Goal: Task Accomplishment & Management: Manage account settings

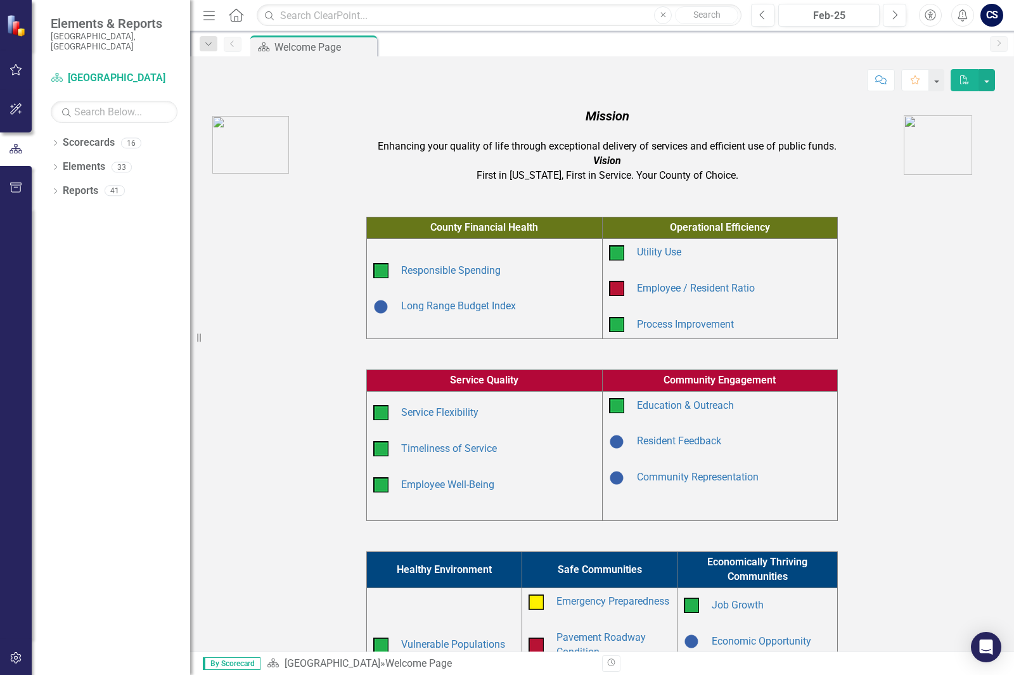
click at [49, 137] on div "Dropdown Scorecards 16 Dropdown Arapahoe County Provide Essential and Mandated …" at bounding box center [111, 403] width 158 height 543
click at [56, 141] on icon "Dropdown" at bounding box center [55, 144] width 9 height 7
click at [93, 184] on link "Community Resources" at bounding box center [130, 191] width 120 height 15
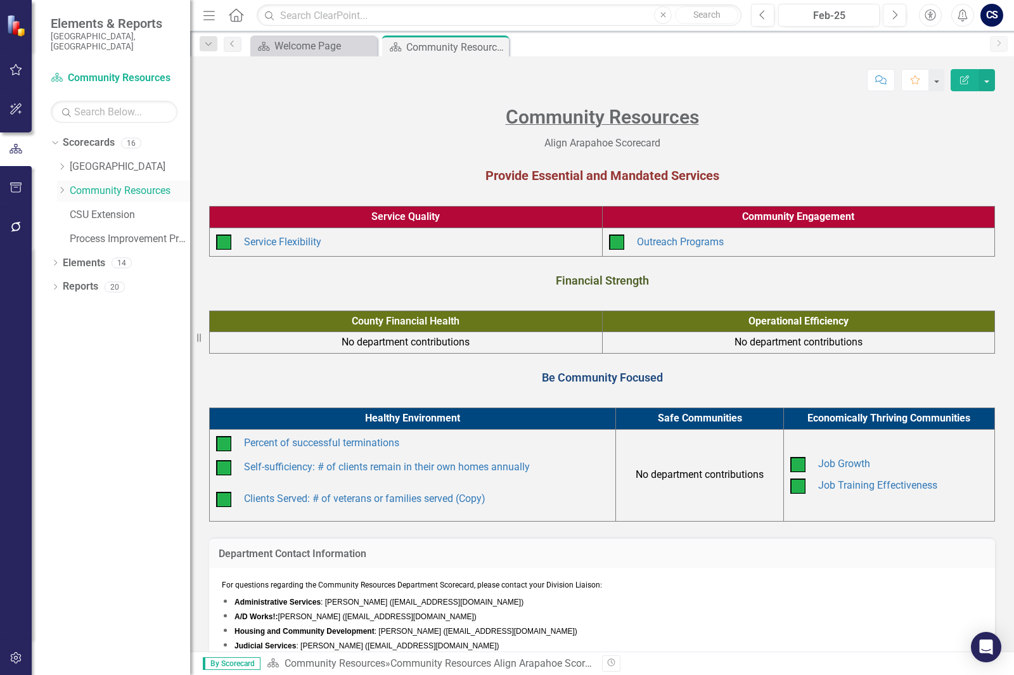
click at [63, 186] on icon "Dropdown" at bounding box center [62, 190] width 10 height 8
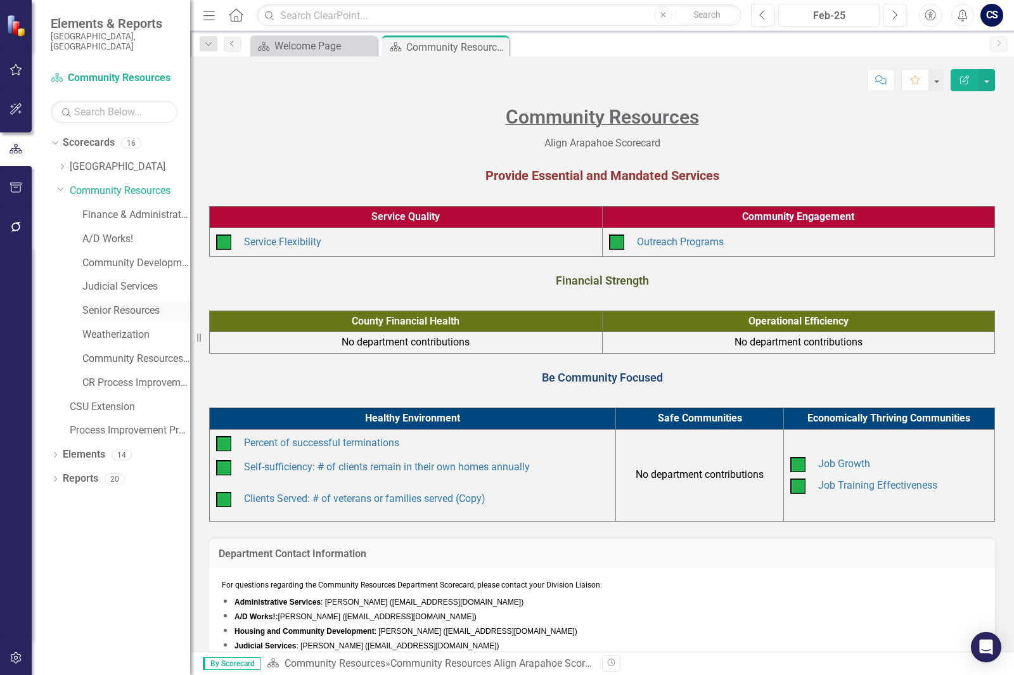
click at [129, 304] on link "Senior Resources" at bounding box center [136, 311] width 108 height 15
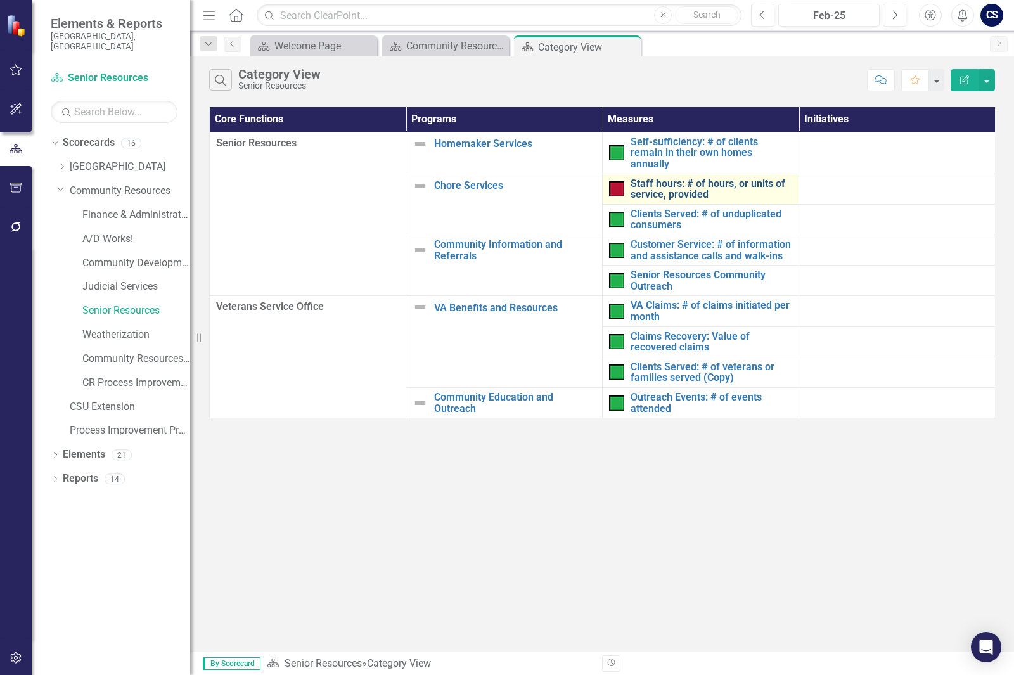
click at [683, 181] on link "Staff hours: # of hours, or units of service, provided" at bounding box center [712, 189] width 162 height 22
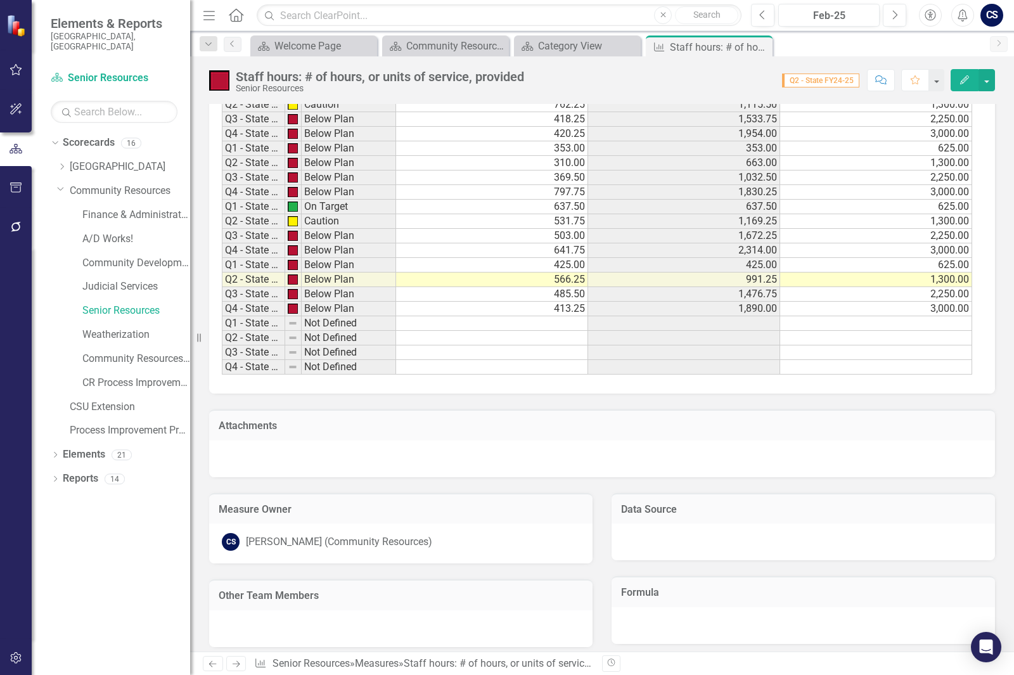
scroll to position [1204, 0]
click at [237, 670] on link "Next" at bounding box center [236, 663] width 20 height 15
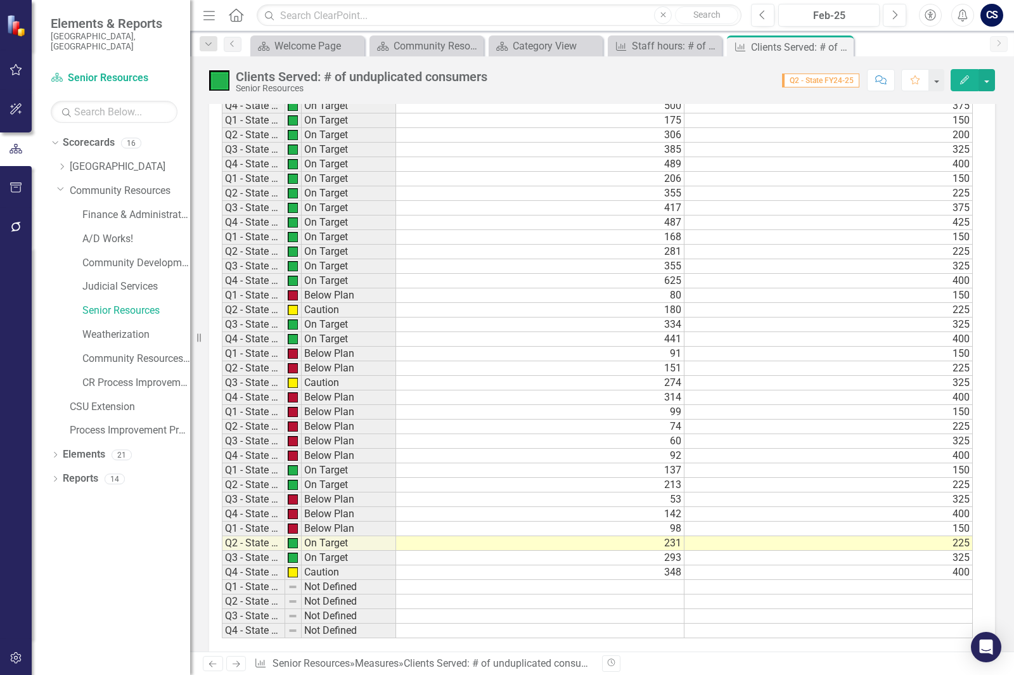
scroll to position [951, 0]
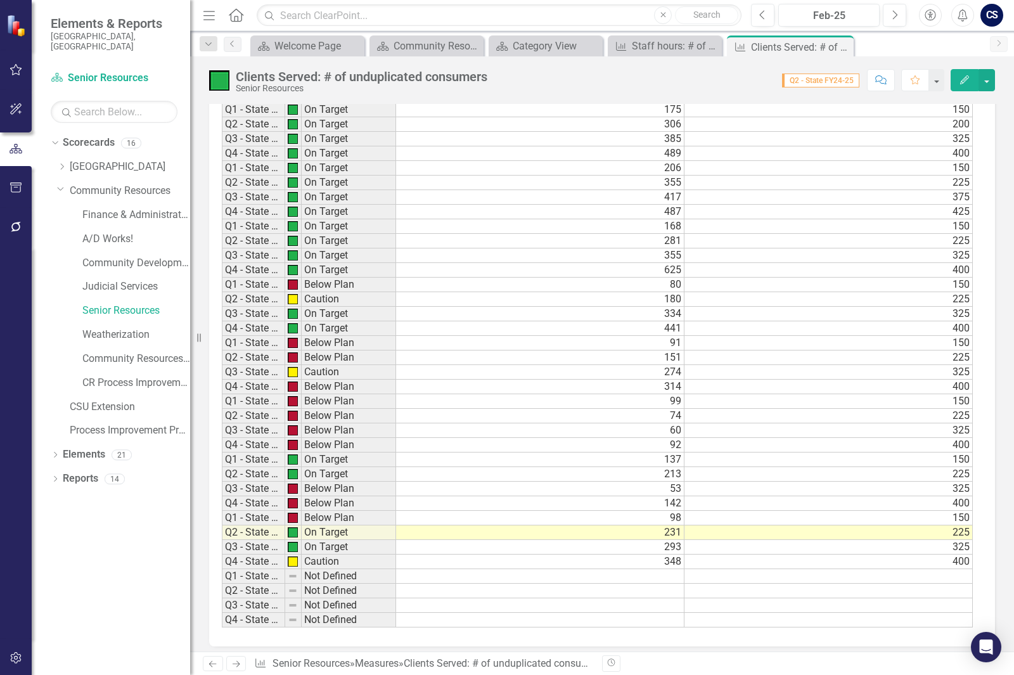
click at [451, 560] on td "348" at bounding box center [540, 562] width 288 height 15
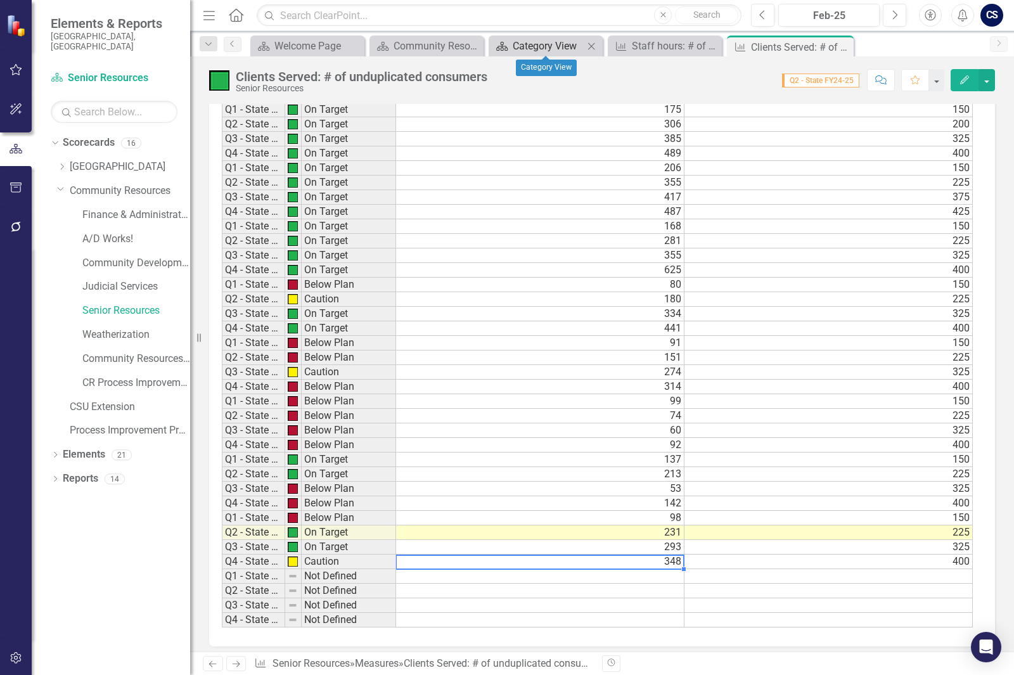
click at [528, 48] on div "Category View" at bounding box center [548, 46] width 71 height 16
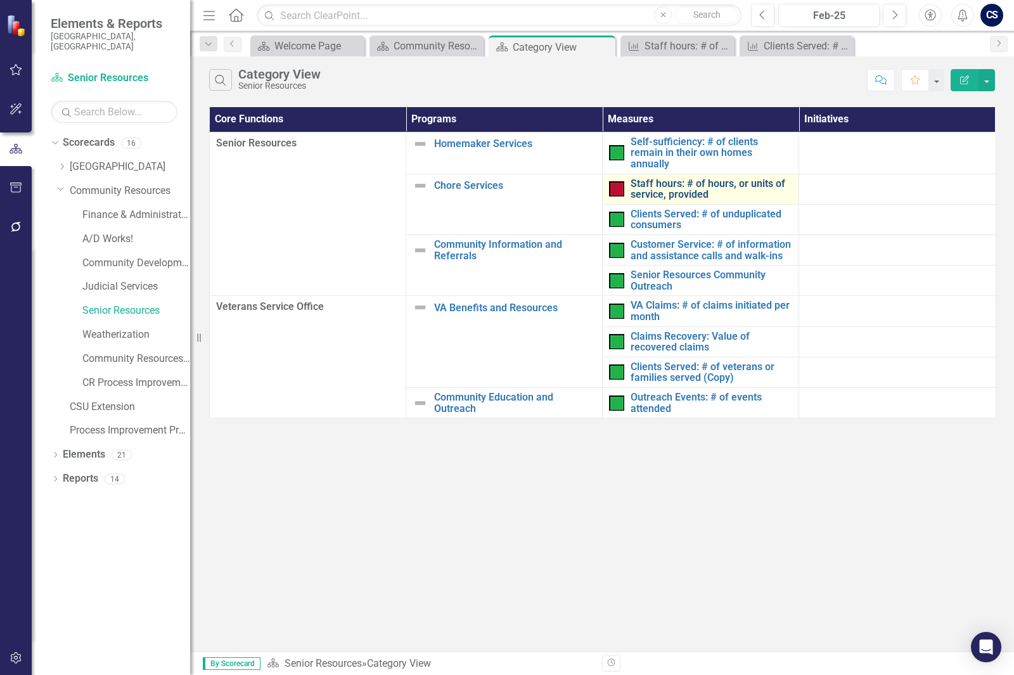
click at [683, 182] on link "Staff hours: # of hours, or units of service, provided" at bounding box center [712, 189] width 162 height 22
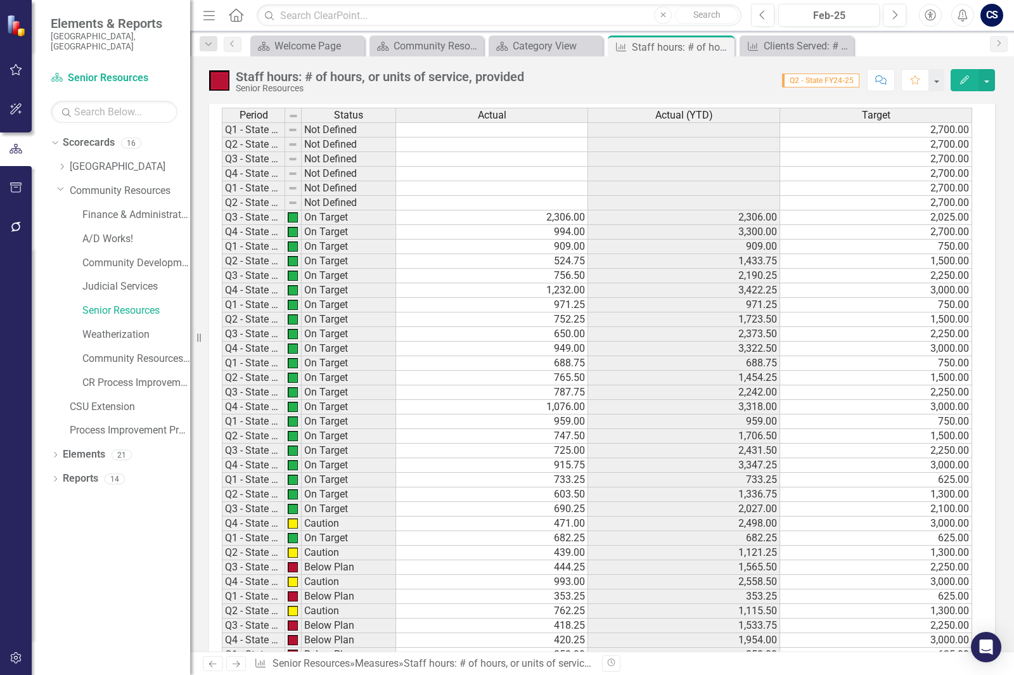
scroll to position [1078, 0]
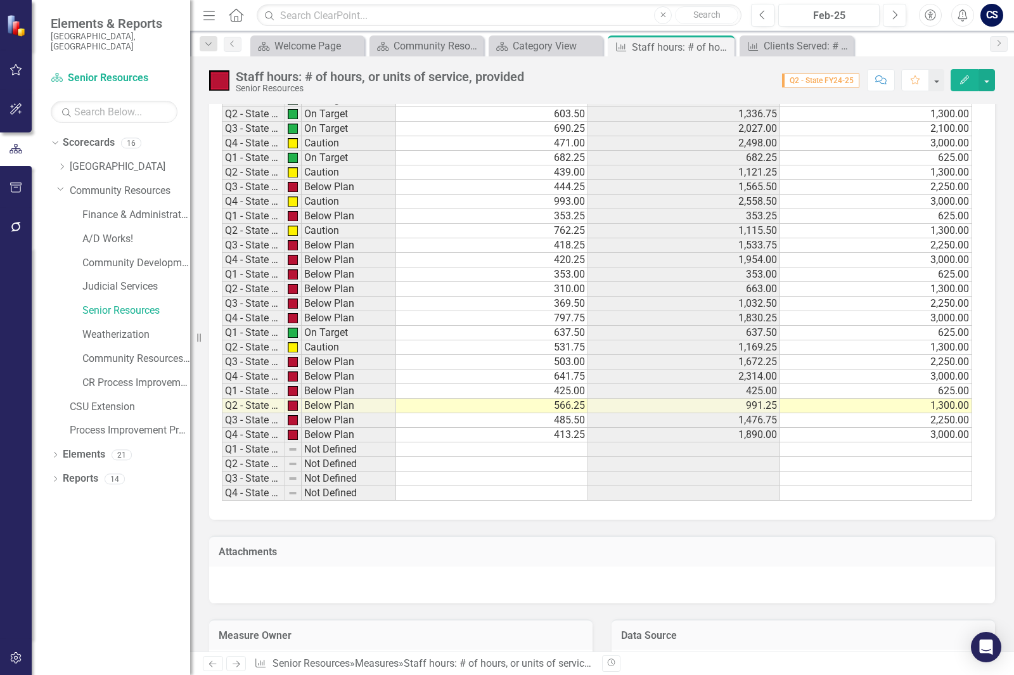
click at [532, 432] on td "413.25" at bounding box center [492, 435] width 192 height 15
click at [536, 452] on td at bounding box center [492, 449] width 192 height 15
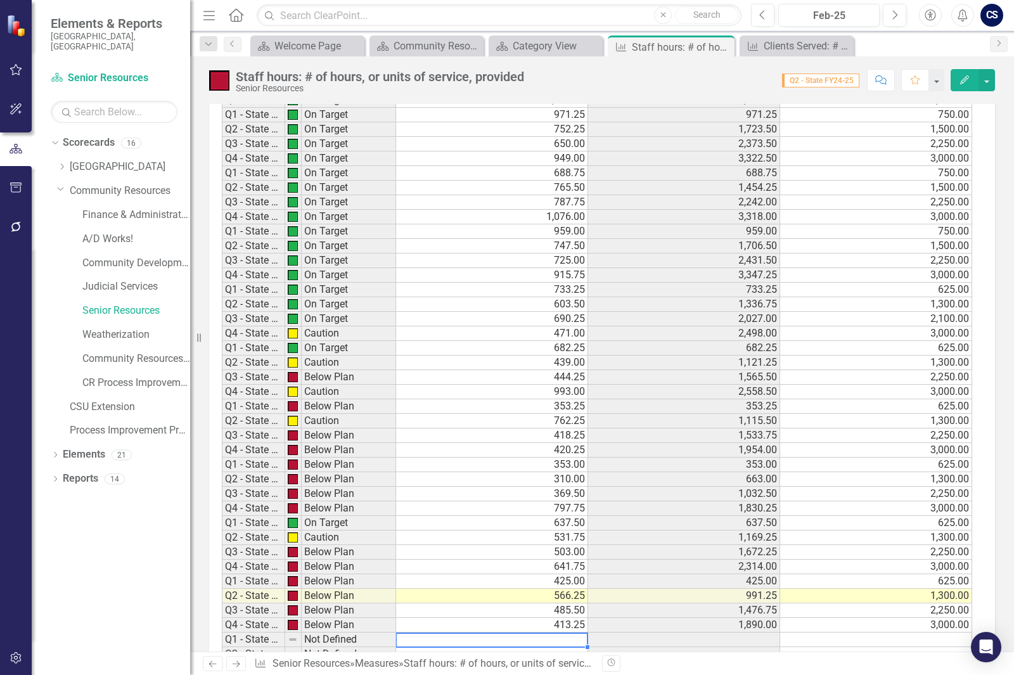
scroll to position [951, 0]
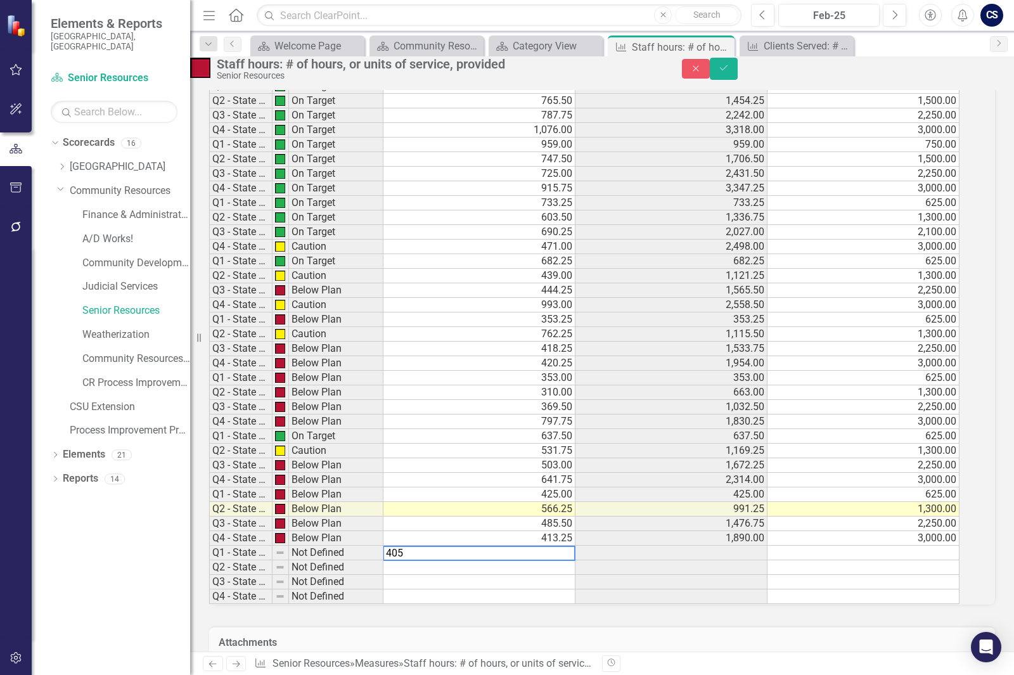
click at [874, 560] on td at bounding box center [864, 553] width 192 height 15
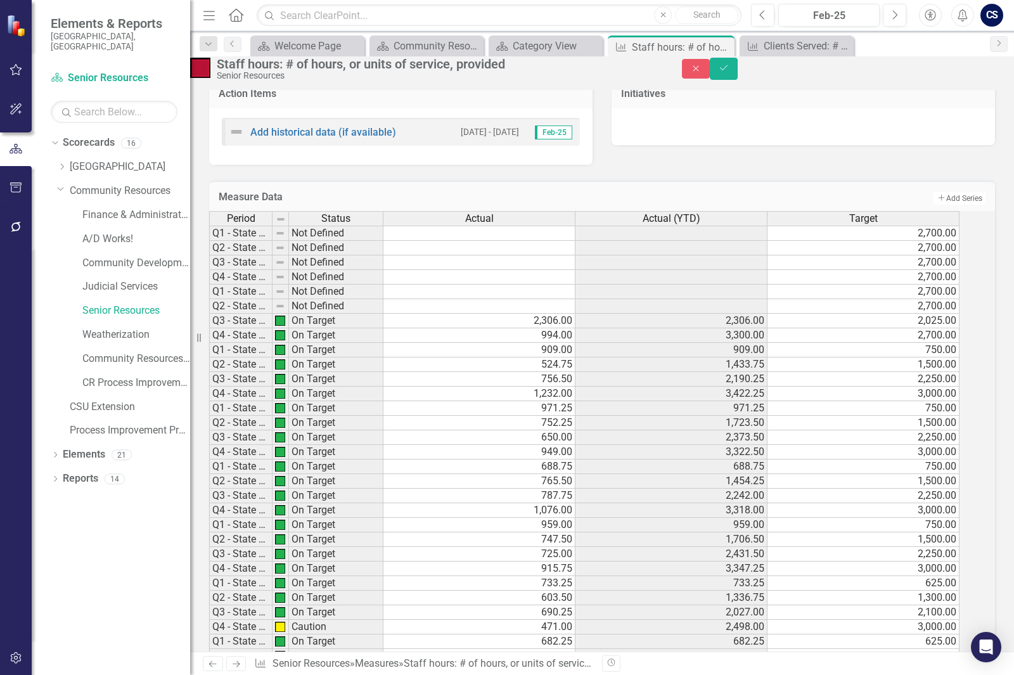
scroll to position [190, 0]
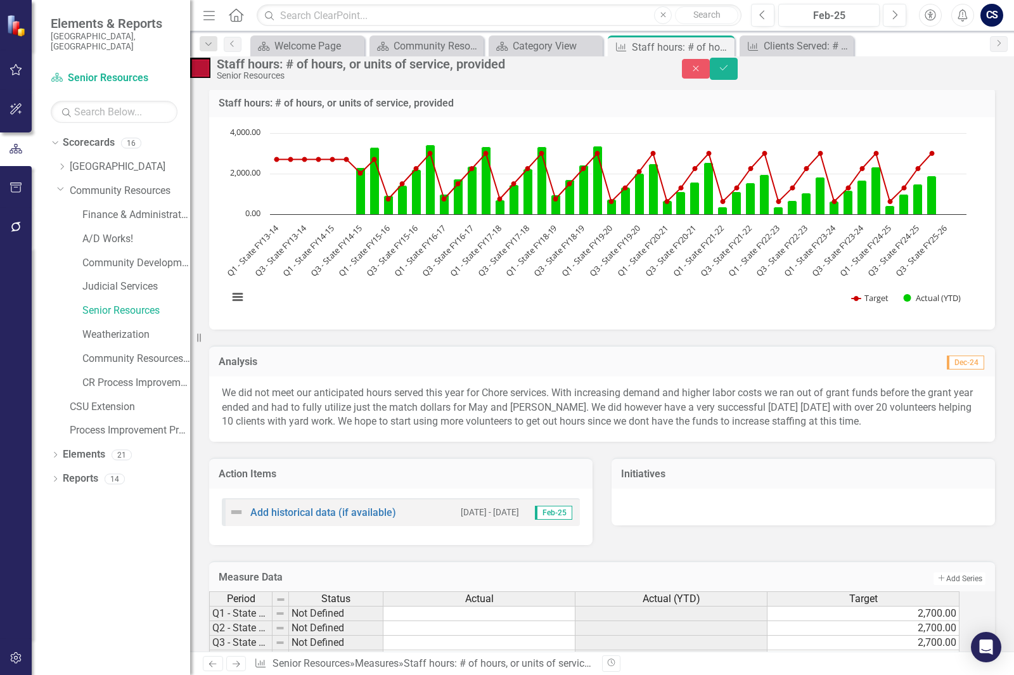
type textarea "625"
click at [452, 413] on p "We did not meet our anticipated hours served this year for Chore services. With…" at bounding box center [602, 408] width 761 height 44
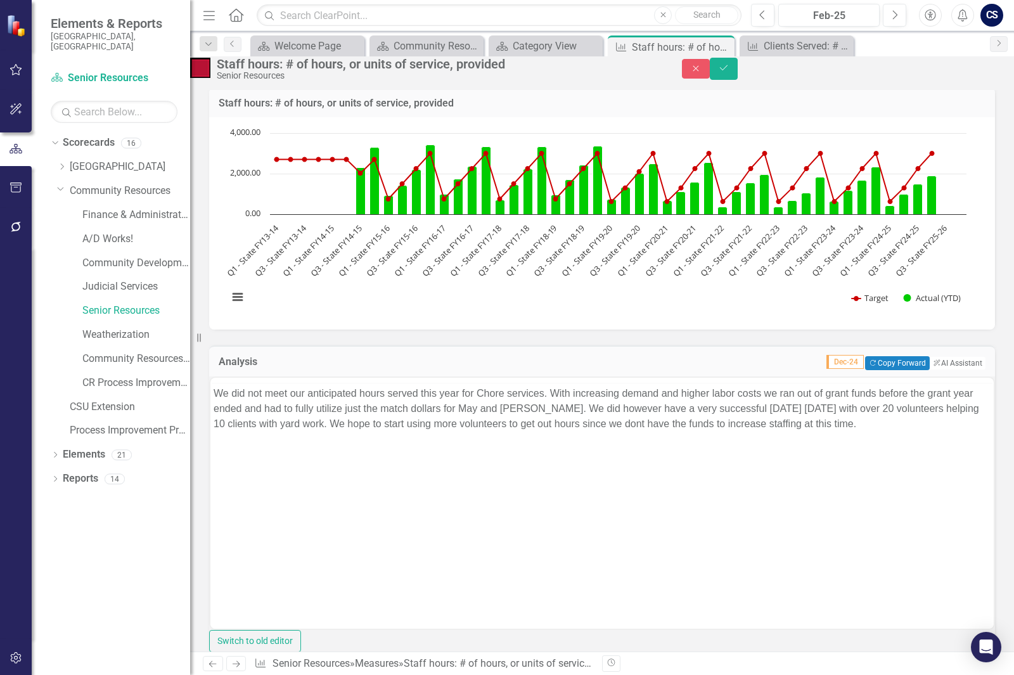
scroll to position [0, 0]
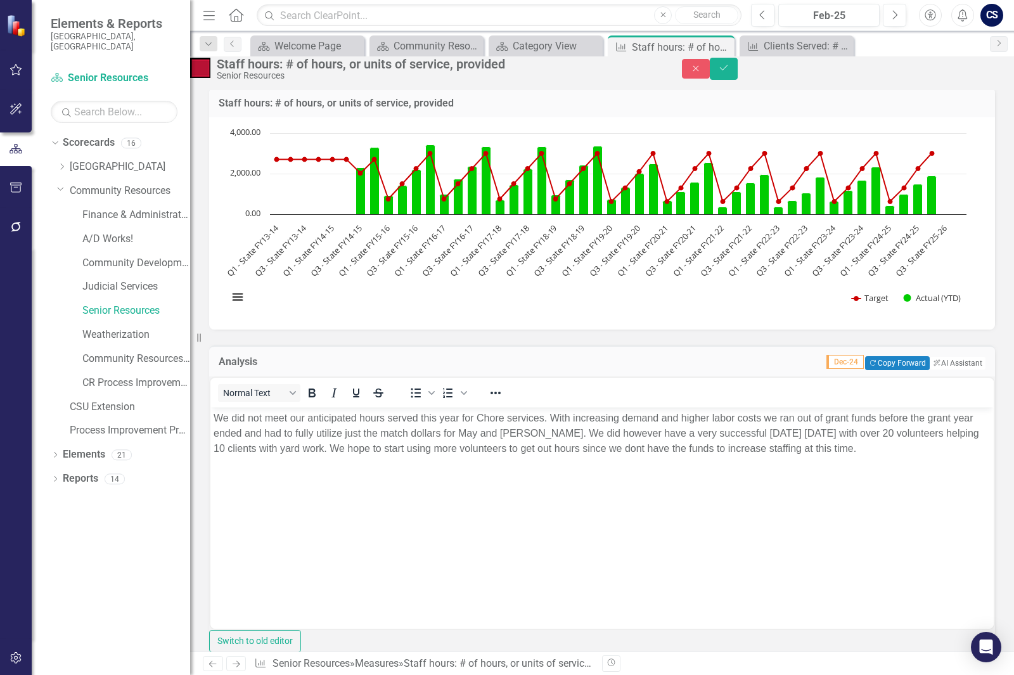
click at [891, 451] on p "We did not meet our anticipated hours served this year for Chore services. With…" at bounding box center [602, 433] width 777 height 46
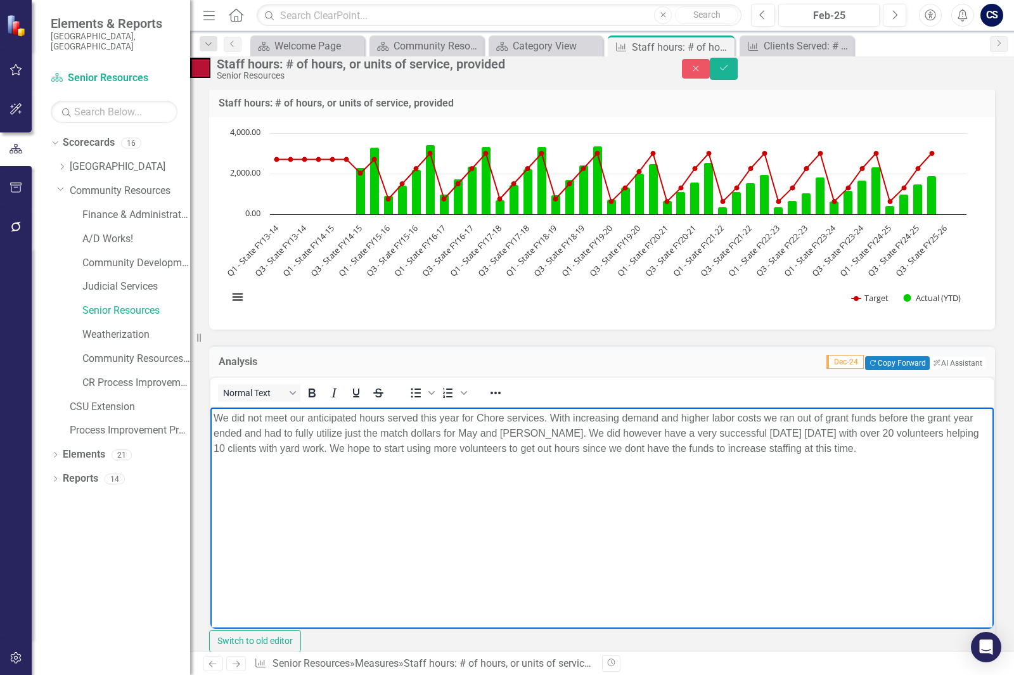
click at [896, 449] on p "We did not meet our anticipated hours served this year for Chore services. With…" at bounding box center [602, 433] width 777 height 46
drag, startPoint x: 904, startPoint y: 446, endPoint x: 387, endPoint y: 881, distance: 675.8
click at [210, 430] on html "We did not meet our anticipated hours served this year for Chore services. With…" at bounding box center [602, 502] width 784 height 190
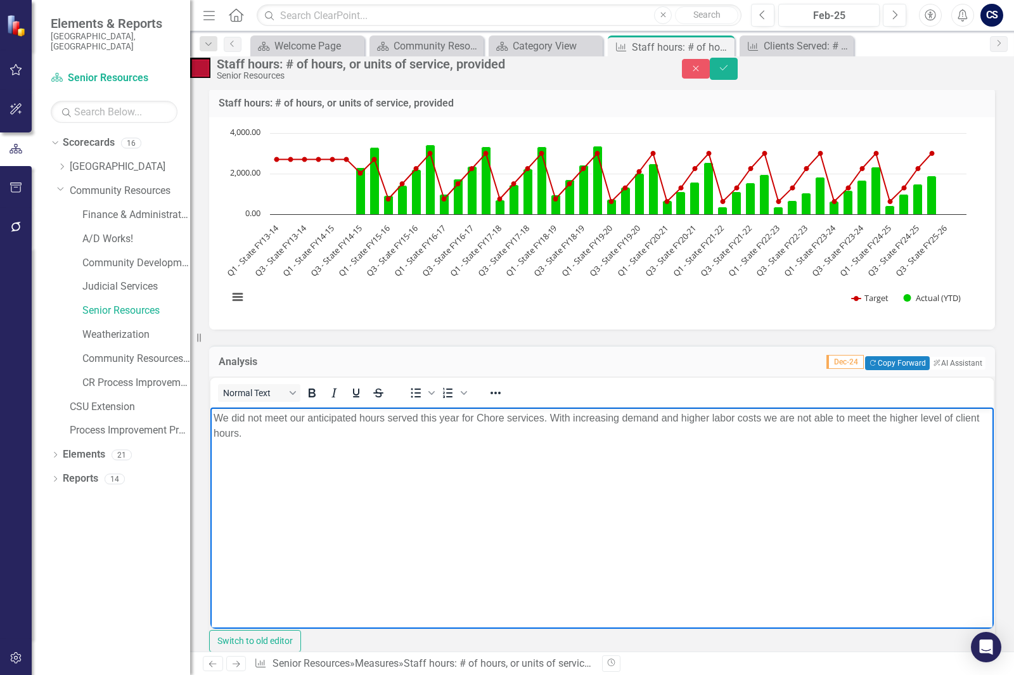
click at [827, 369] on span "Dec-24" at bounding box center [845, 362] width 37 height 14
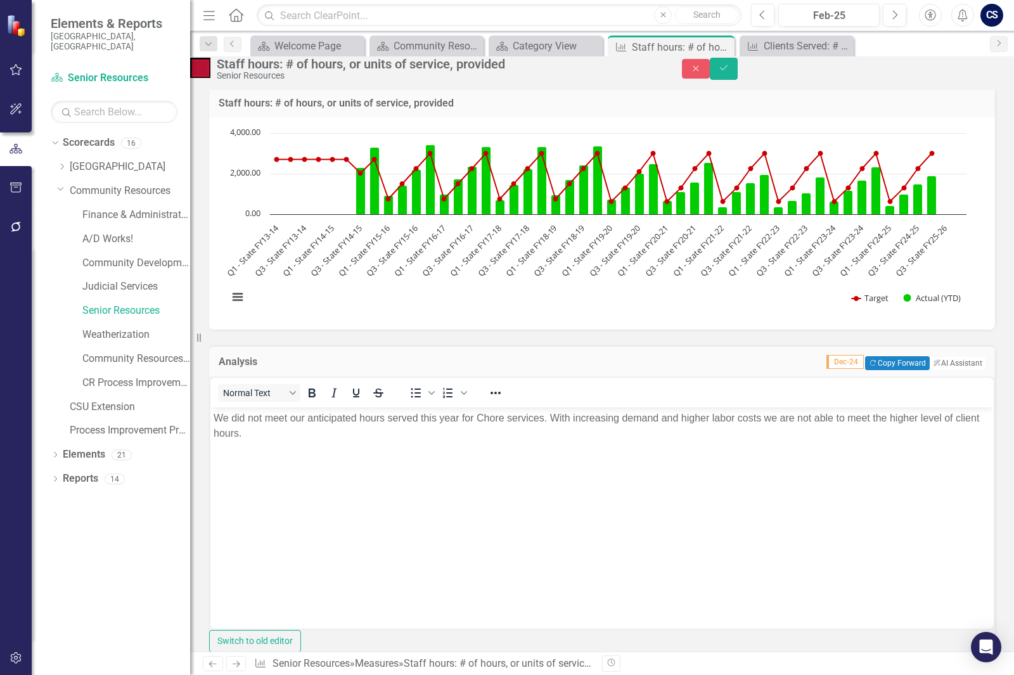
click at [827, 369] on span "Dec-24" at bounding box center [845, 362] width 37 height 14
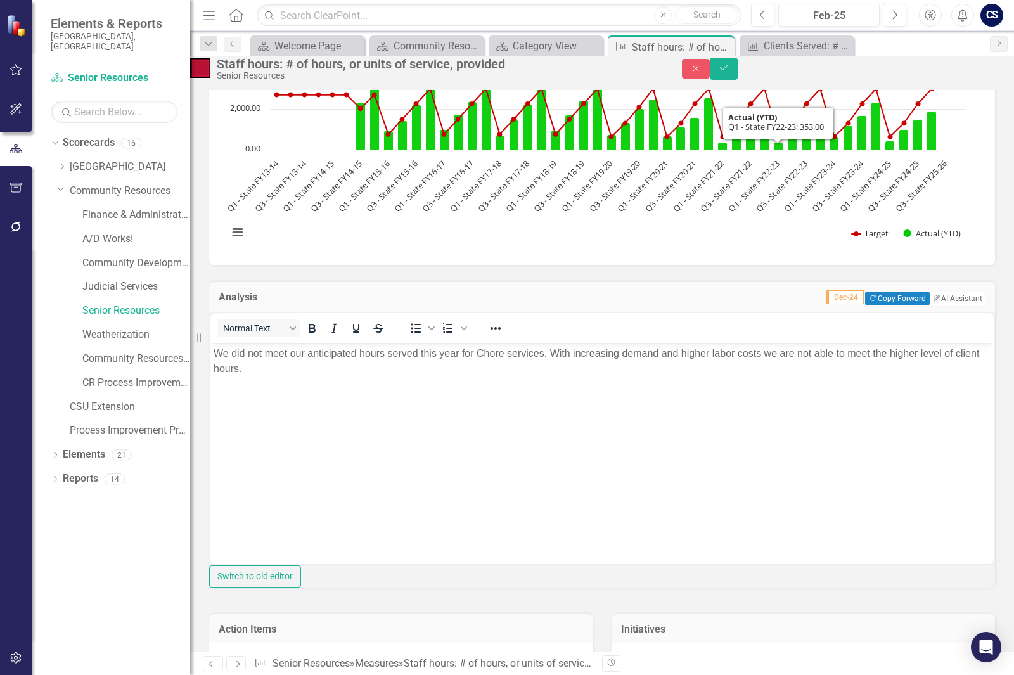
scroll to position [317, 0]
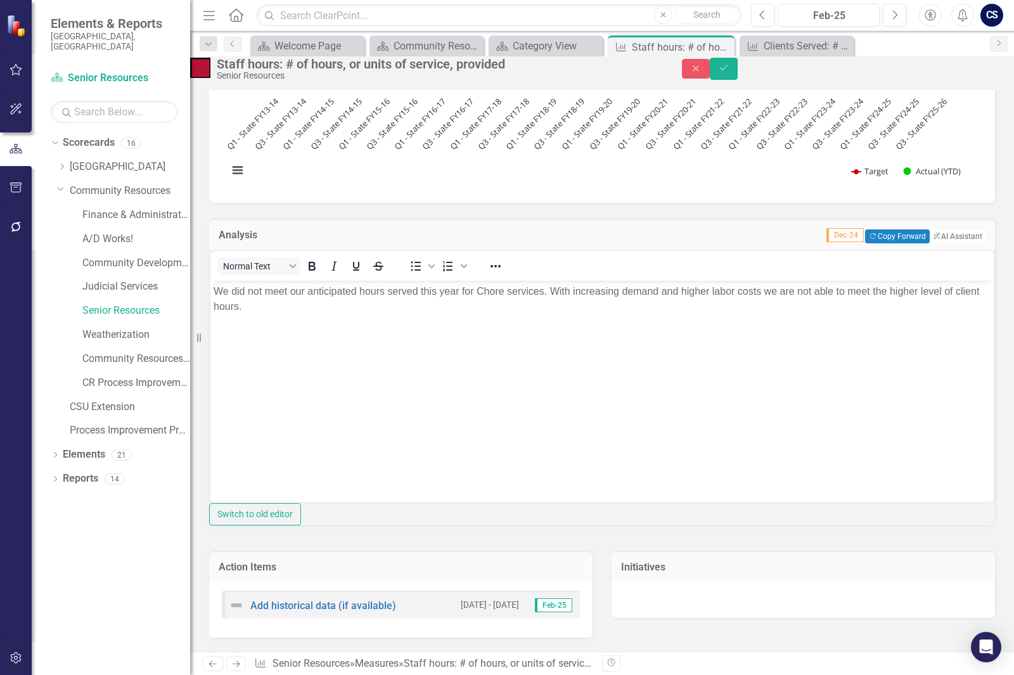
click at [352, 316] on body "We did not meet our anticipated hours served this year for Chore services. With…" at bounding box center [602, 375] width 784 height 190
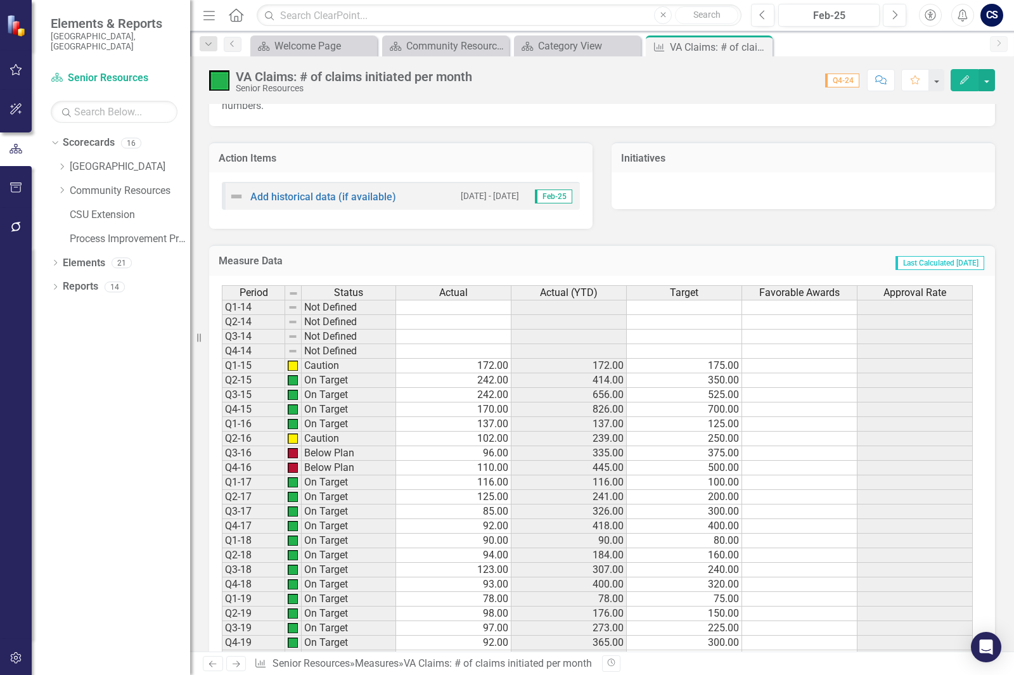
scroll to position [697, 0]
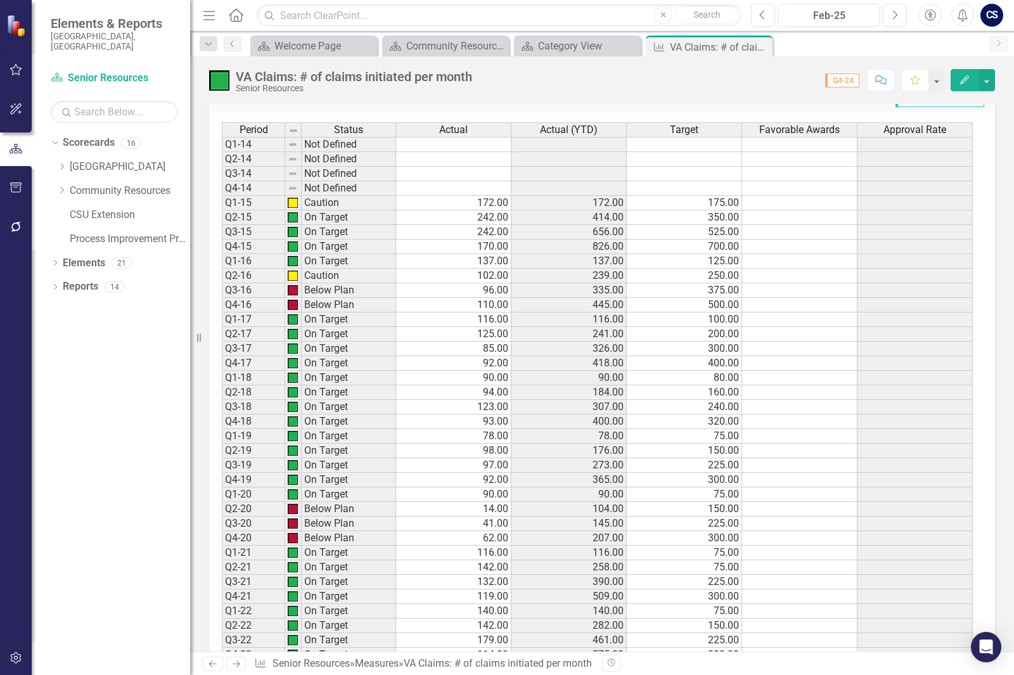
click at [964, 75] on icon "Edit" at bounding box center [964, 79] width 11 height 9
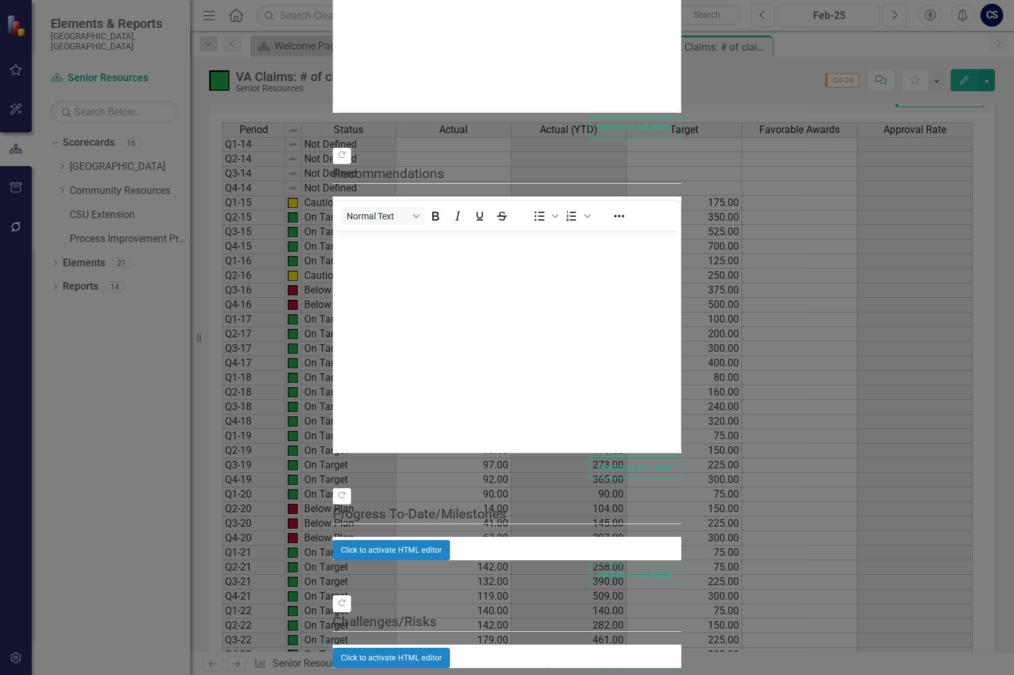
scroll to position [0, 0]
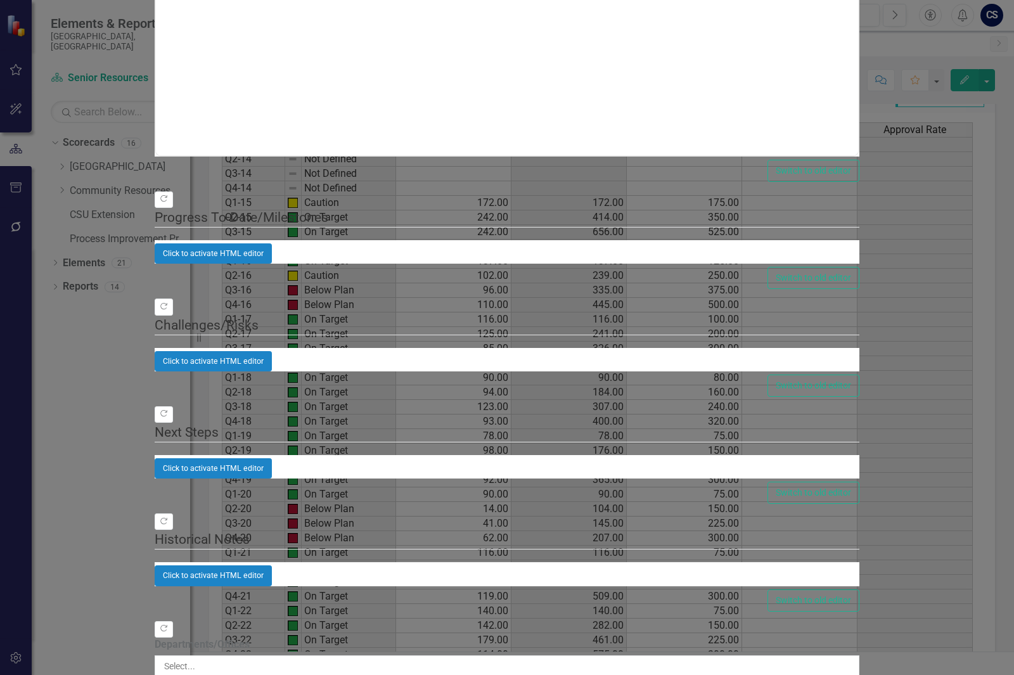
scroll to position [123, 0]
type textarea "75"
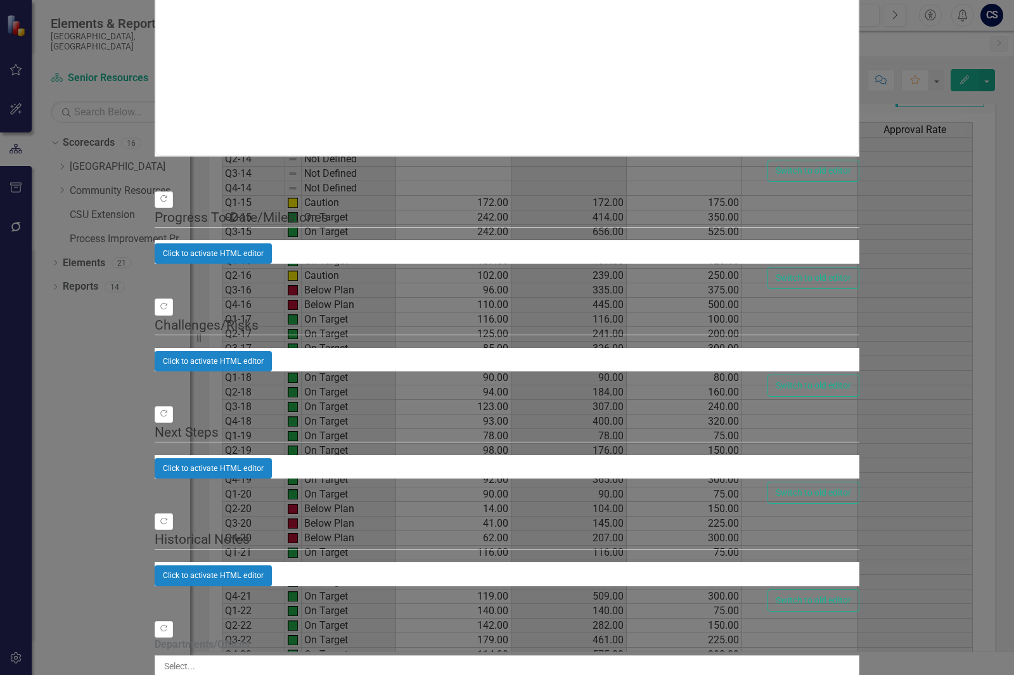
type textarea "355"
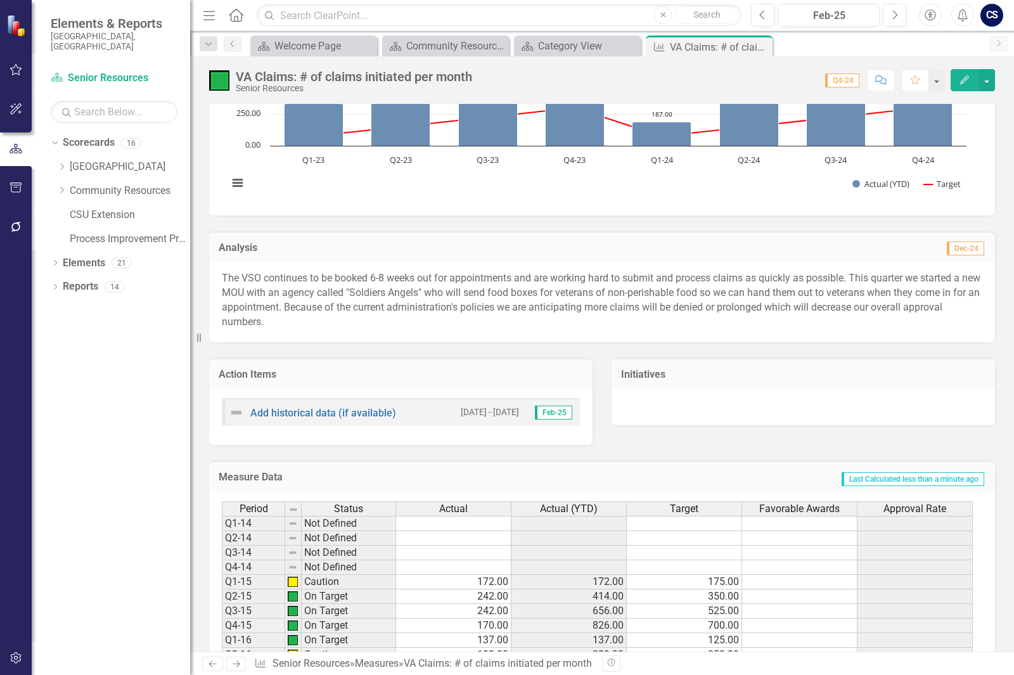
scroll to position [317, 0]
click at [0, 0] on div "Close" at bounding box center [0, 0] width 0 height 0
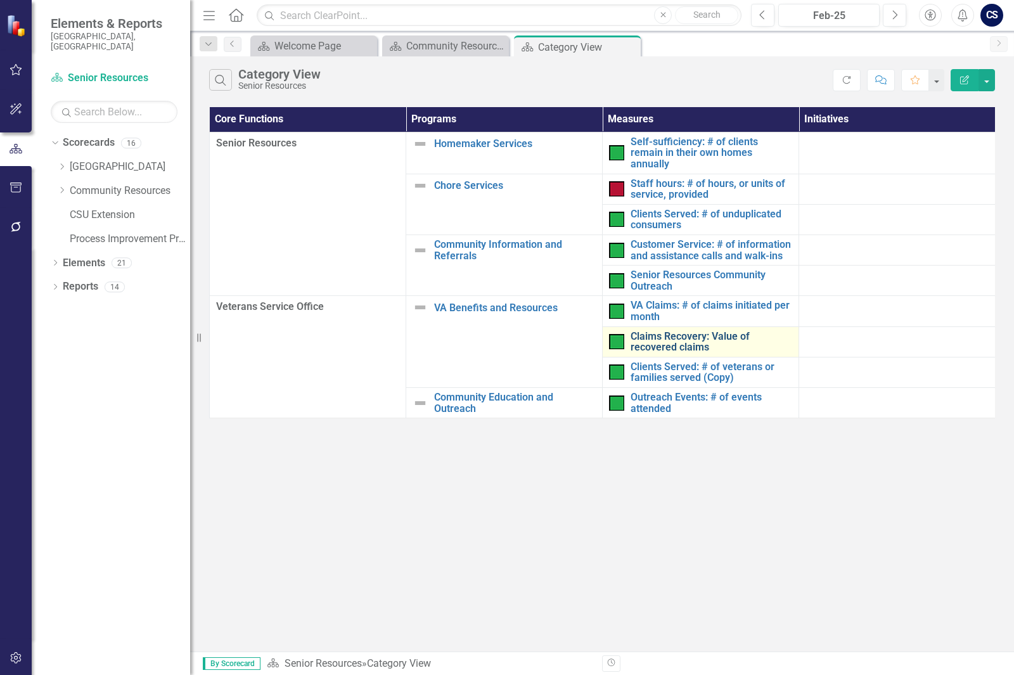
click at [647, 331] on link "Claims Recovery: Value of recovered claims" at bounding box center [712, 342] width 162 height 22
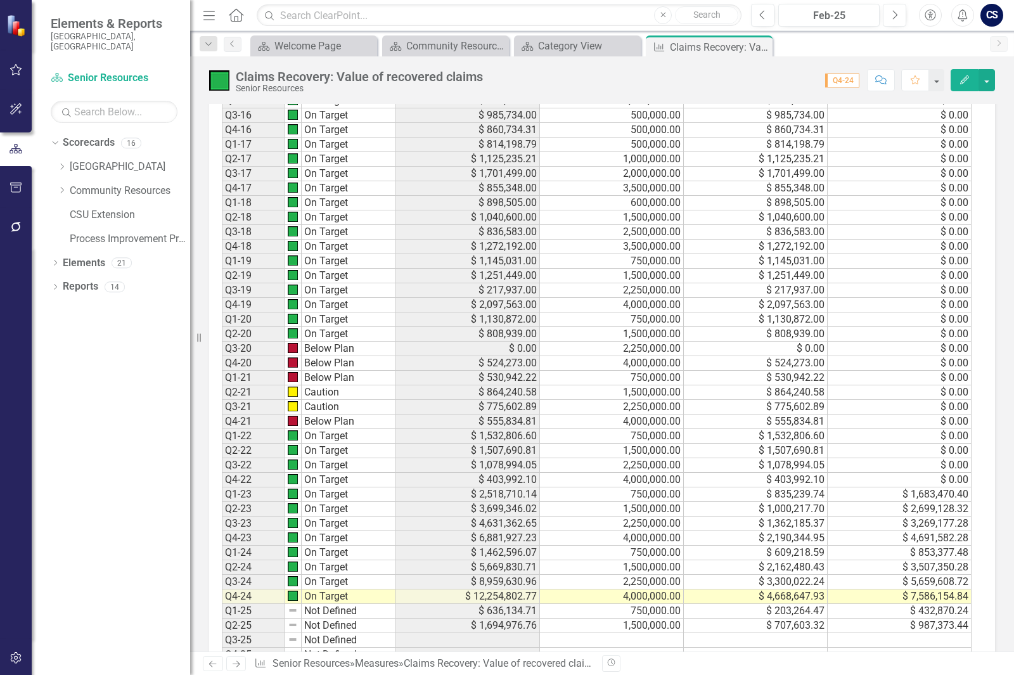
scroll to position [951, 0]
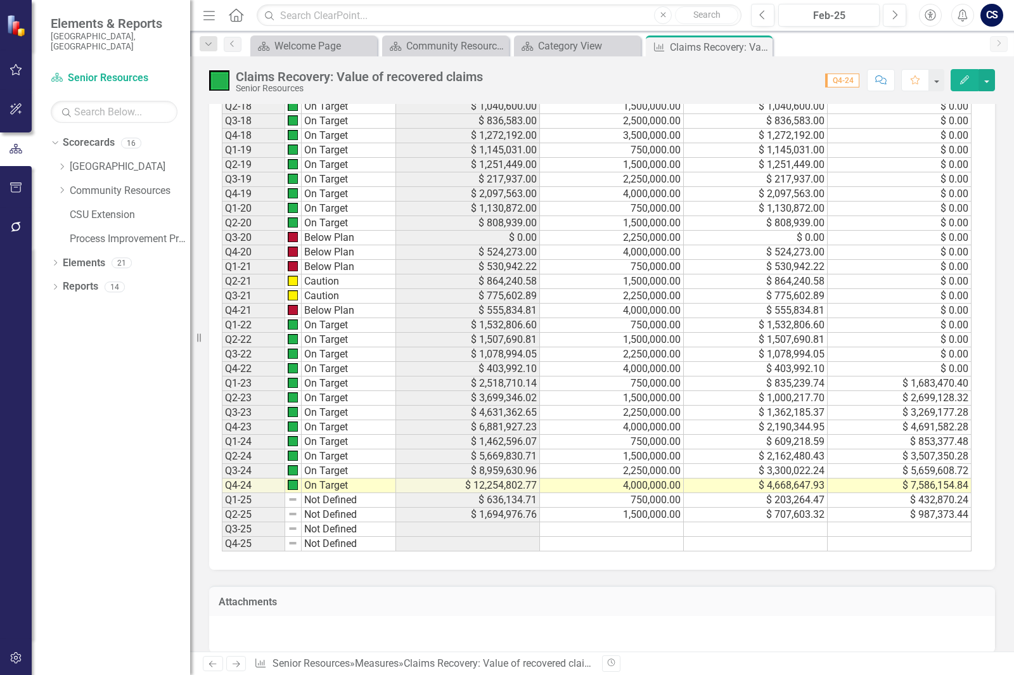
click at [762, 534] on td at bounding box center [756, 529] width 144 height 15
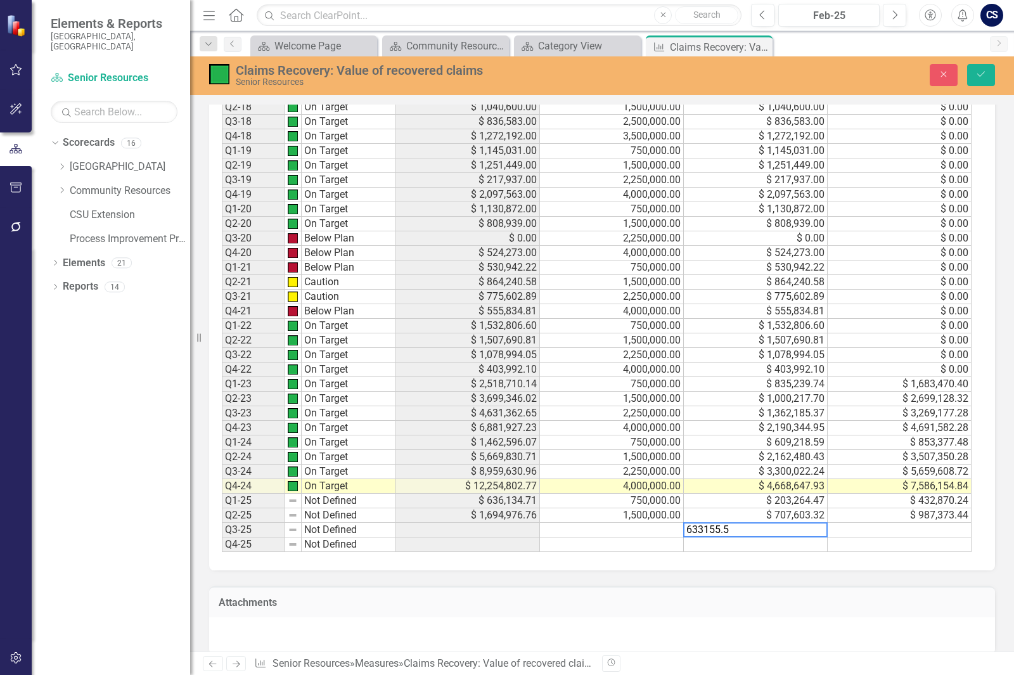
type textarea "633155.59"
type textarea "1126653.12"
click at [971, 74] on button "Save" at bounding box center [981, 75] width 28 height 22
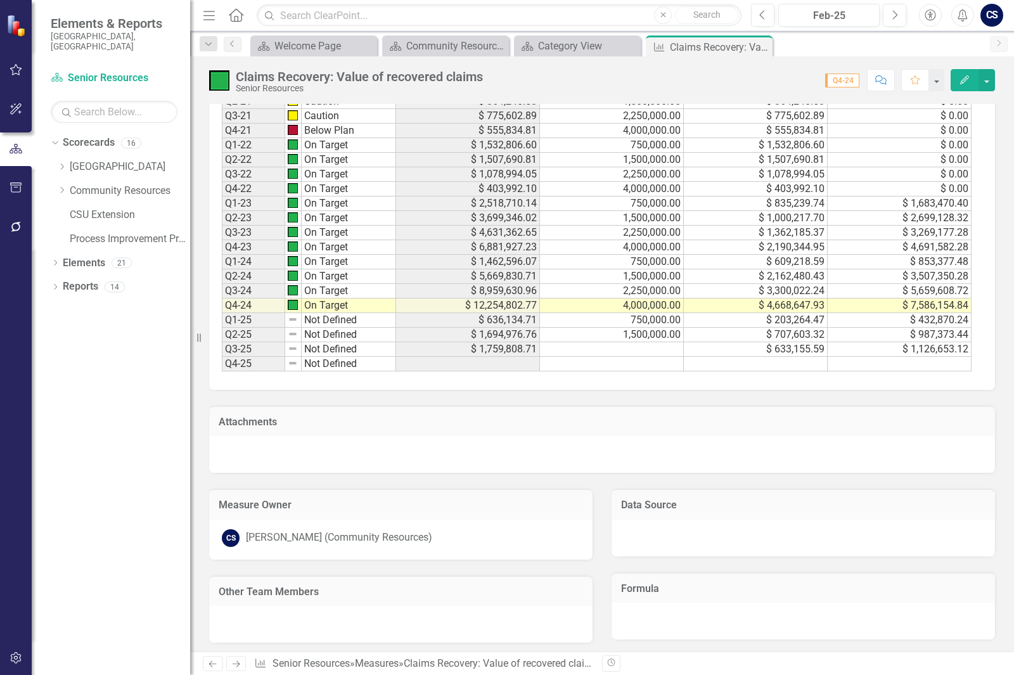
scroll to position [1141, 0]
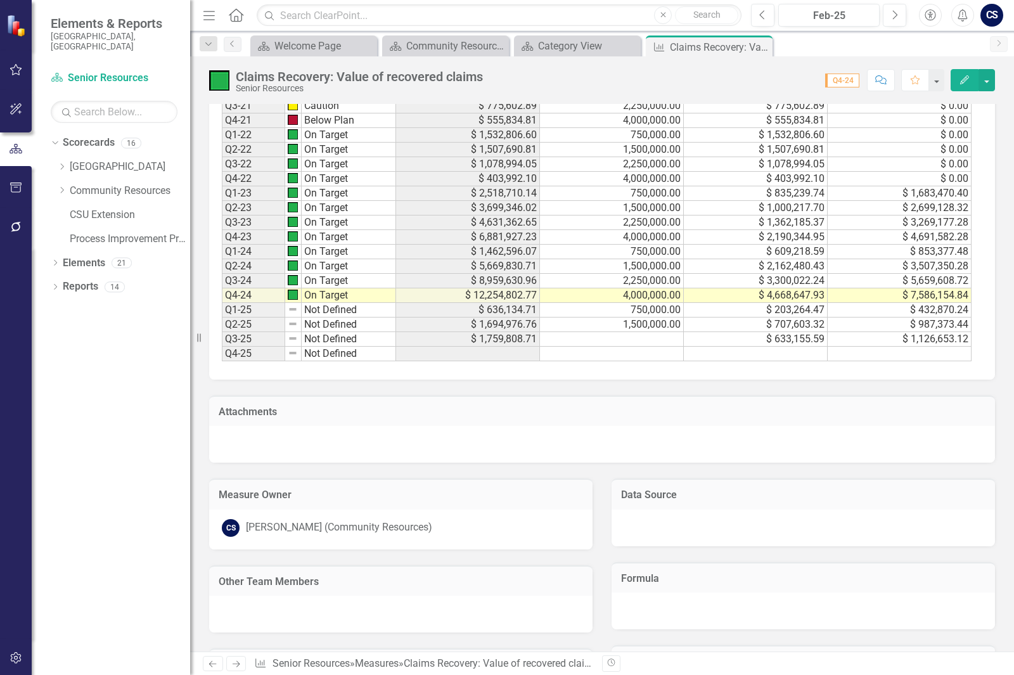
click at [529, 339] on td "$ 1,759,808.71" at bounding box center [468, 339] width 144 height 15
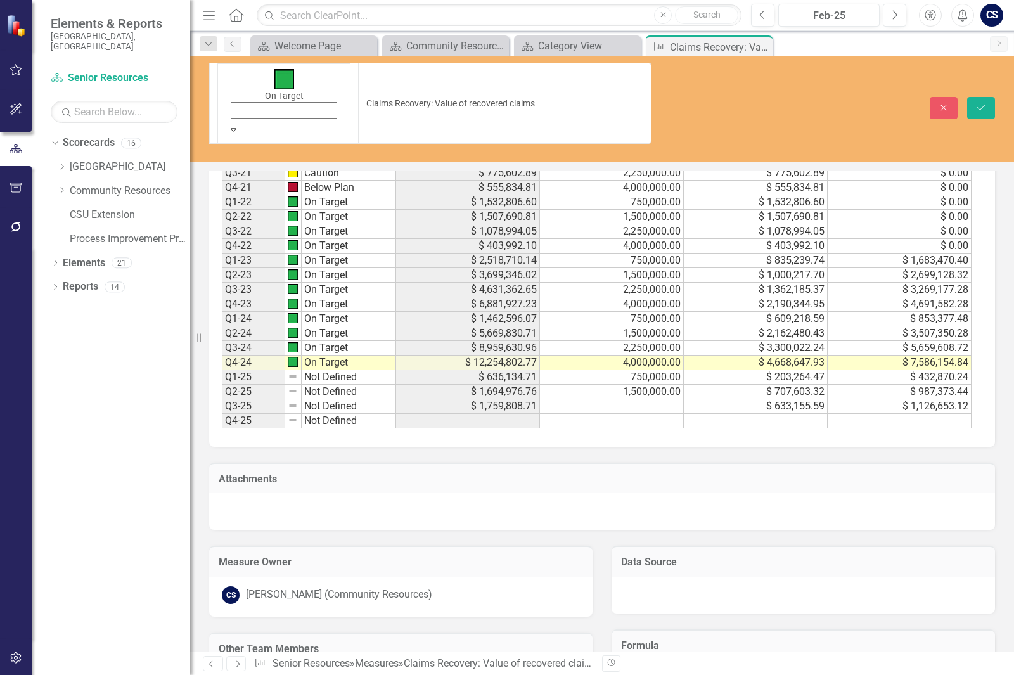
drag, startPoint x: 487, startPoint y: 75, endPoint x: 290, endPoint y: 81, distance: 196.6
click at [554, 663] on div at bounding box center [401, 681] width 384 height 37
click at [749, 493] on div at bounding box center [602, 511] width 786 height 37
click at [752, 463] on div "Attachments" at bounding box center [602, 478] width 786 height 31
click at [630, 385] on td "1,500,000.00" at bounding box center [612, 392] width 144 height 15
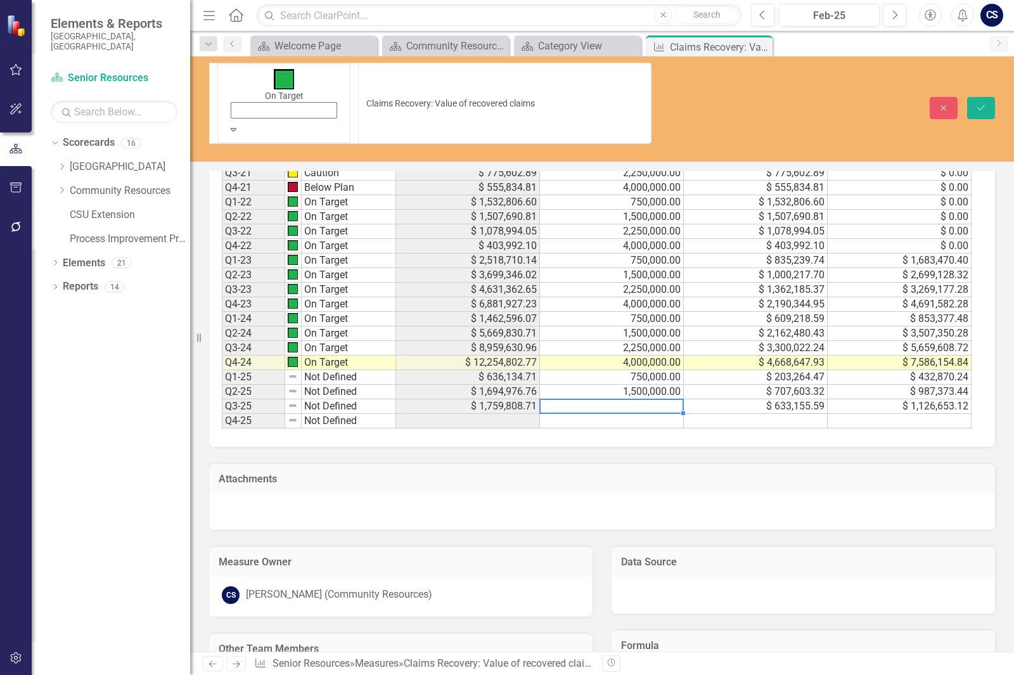
click at [632, 399] on td at bounding box center [612, 406] width 144 height 15
type textarea "633155.59"
click at [972, 97] on button "Save" at bounding box center [981, 108] width 28 height 22
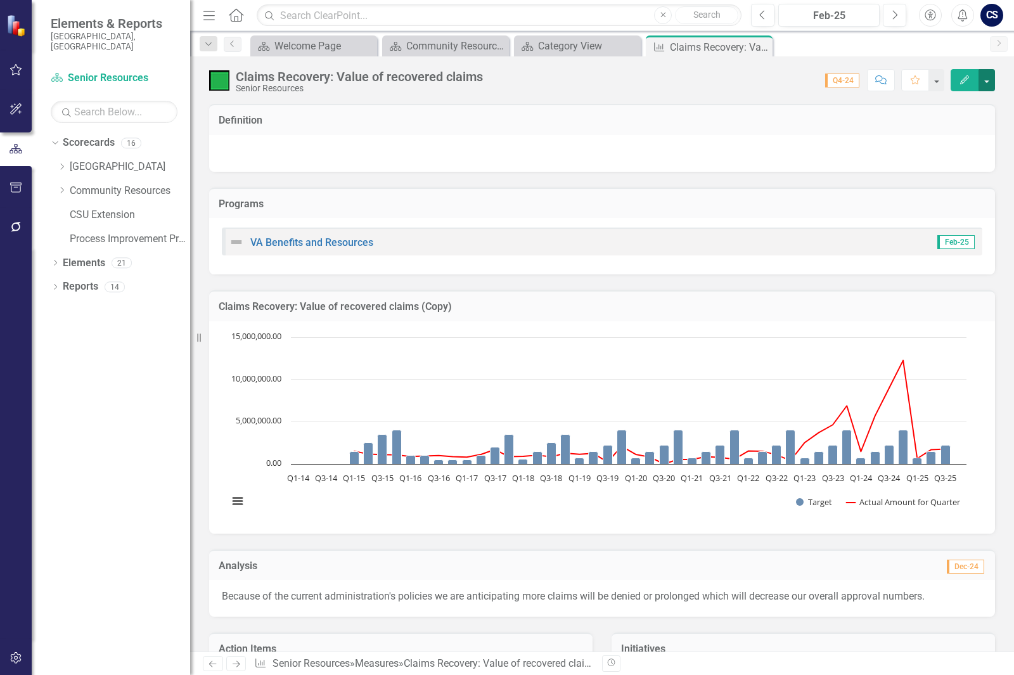
click at [986, 79] on button "button" at bounding box center [987, 80] width 16 height 22
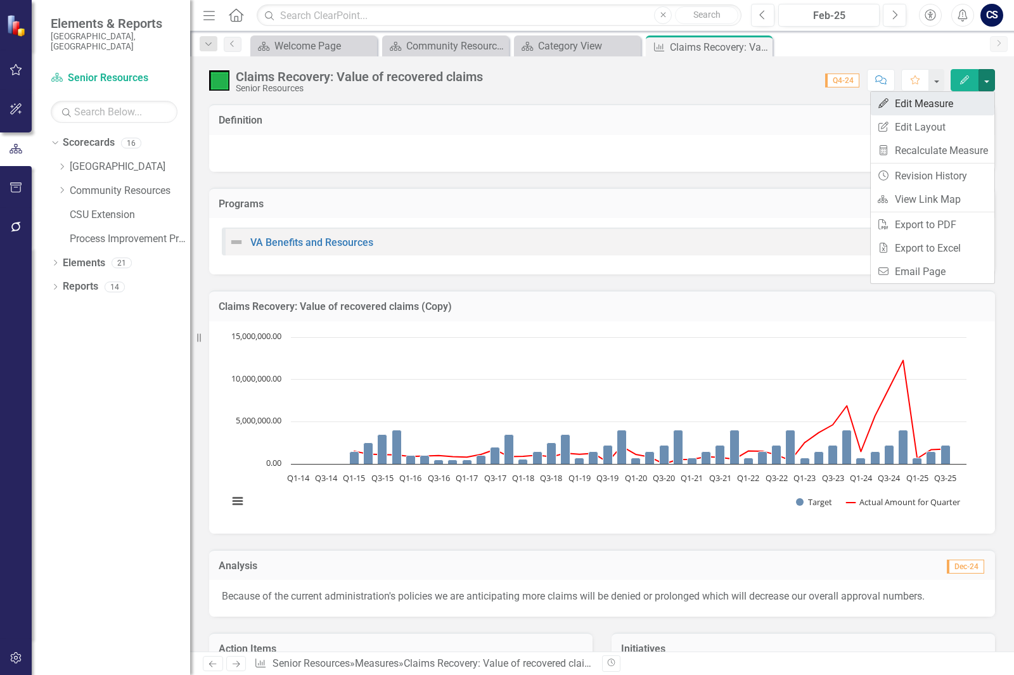
click at [948, 105] on link "Edit Edit Measure" at bounding box center [933, 103] width 124 height 23
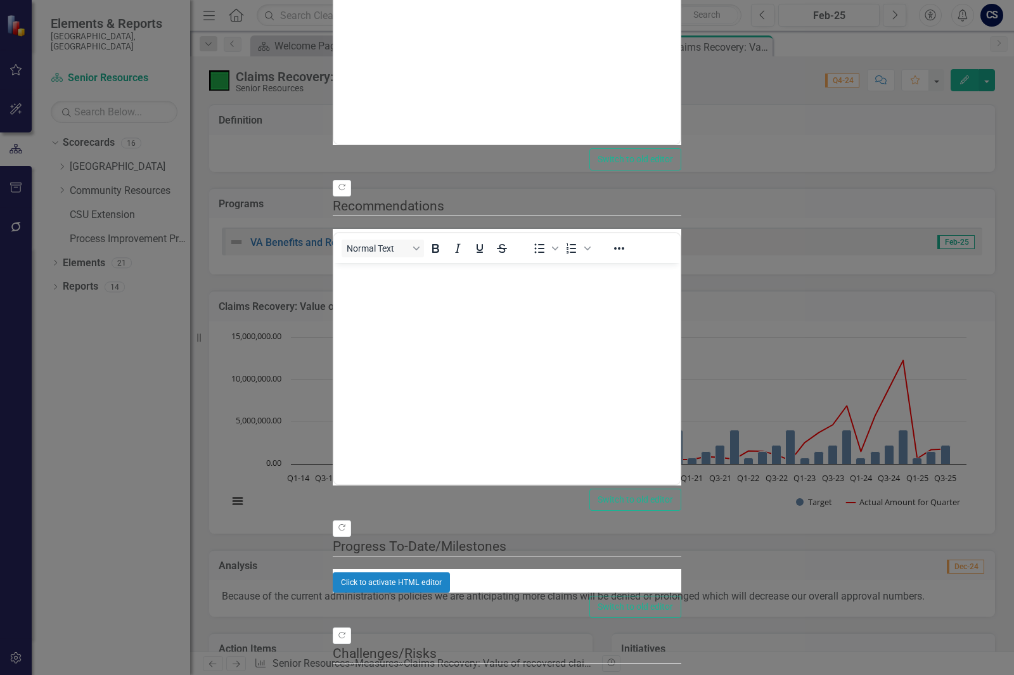
scroll to position [0, 0]
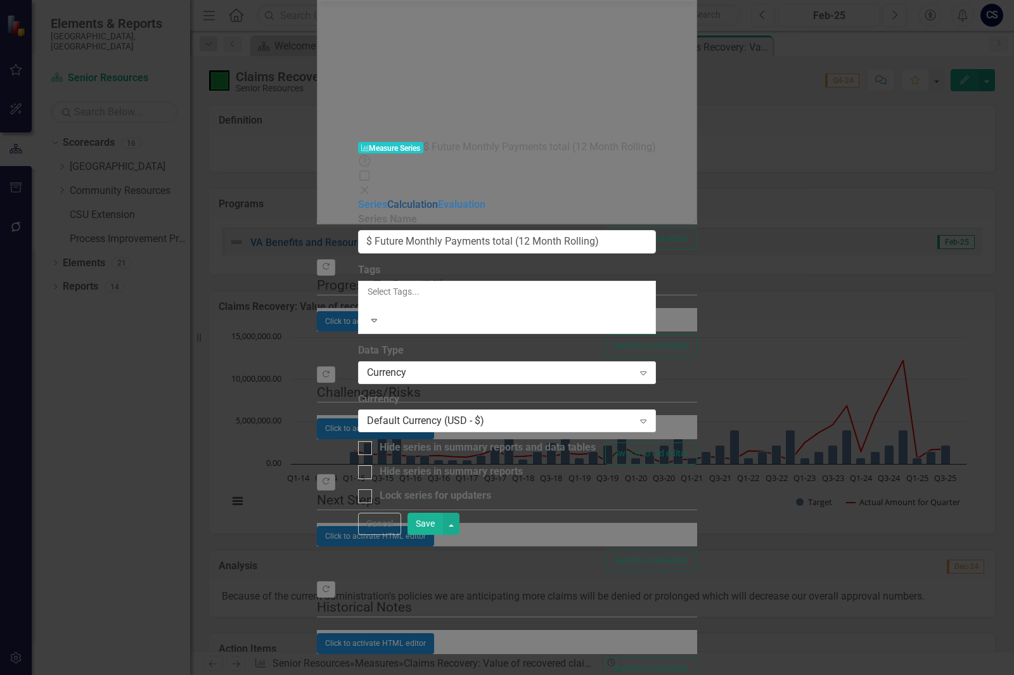
click at [387, 198] on link "Calculation" at bounding box center [412, 204] width 51 height 12
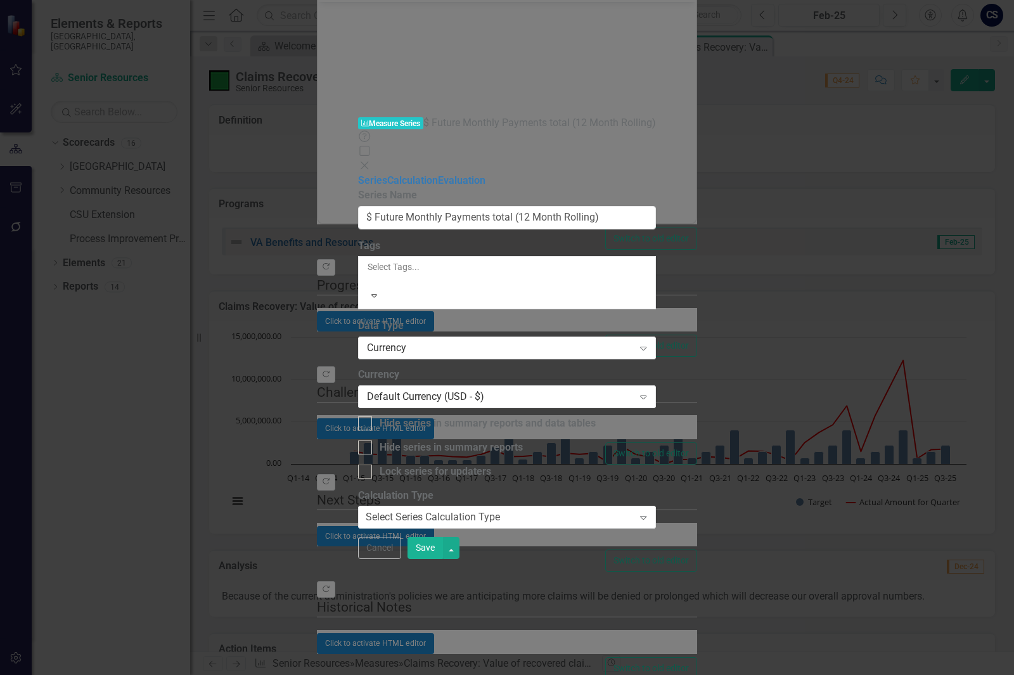
click at [371, 160] on icon "Close" at bounding box center [364, 165] width 13 height 10
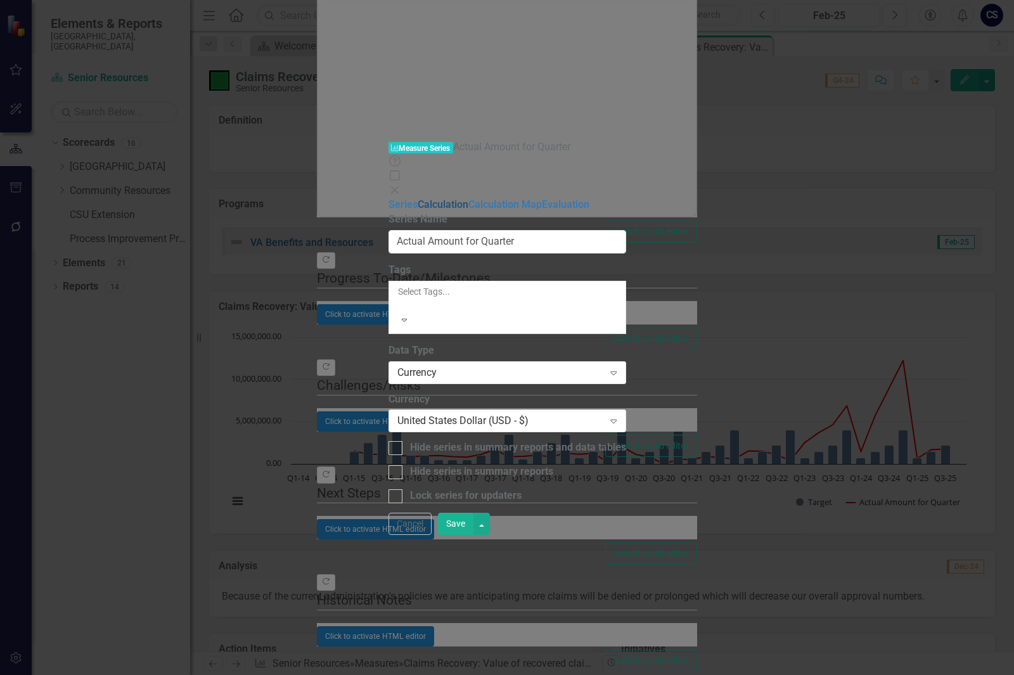
click at [418, 198] on link "Calculation" at bounding box center [443, 204] width 51 height 12
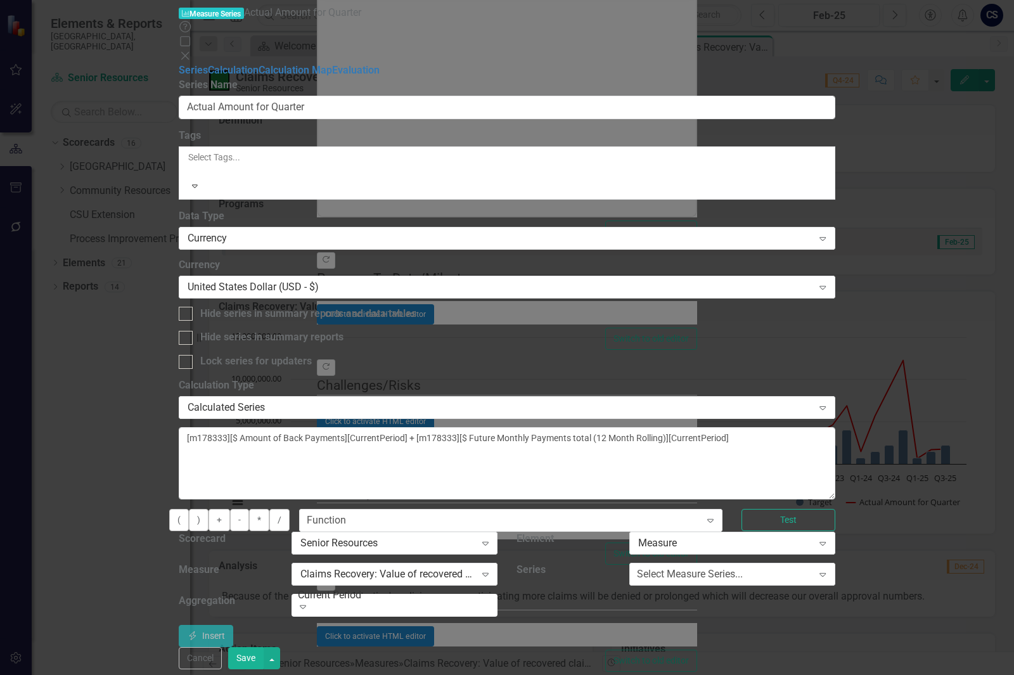
click at [835, 20] on div "Help Maximize Close" at bounding box center [507, 42] width 656 height 44
click at [191, 51] on icon "Close" at bounding box center [185, 56] width 13 height 10
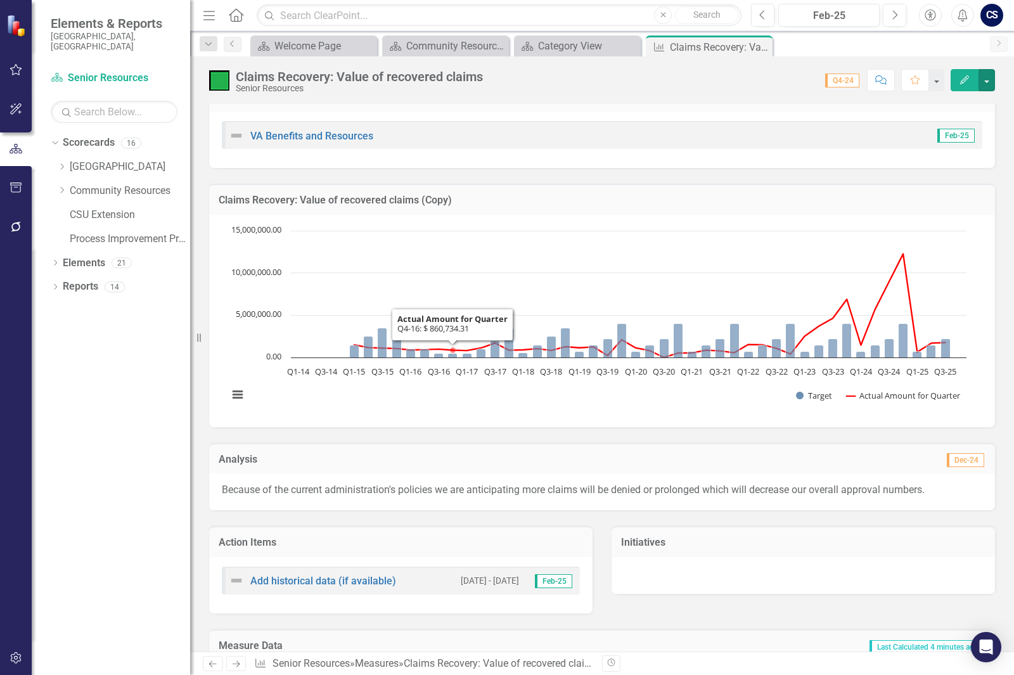
scroll to position [127, 0]
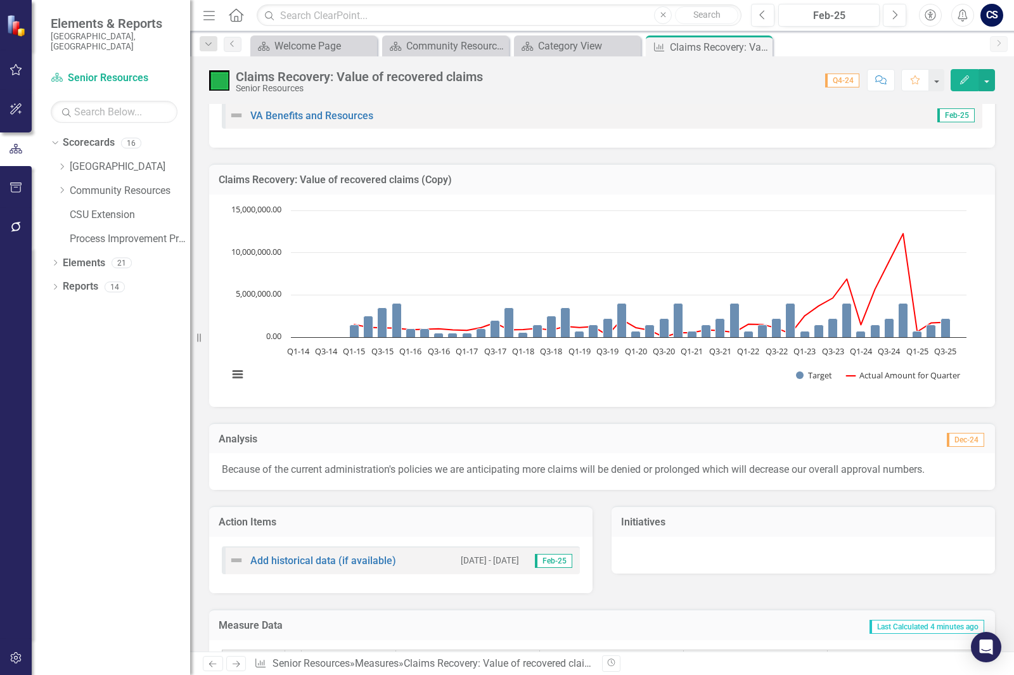
click at [457, 475] on p "Because of the current administration's policies we are anticipating more claim…" at bounding box center [602, 470] width 761 height 15
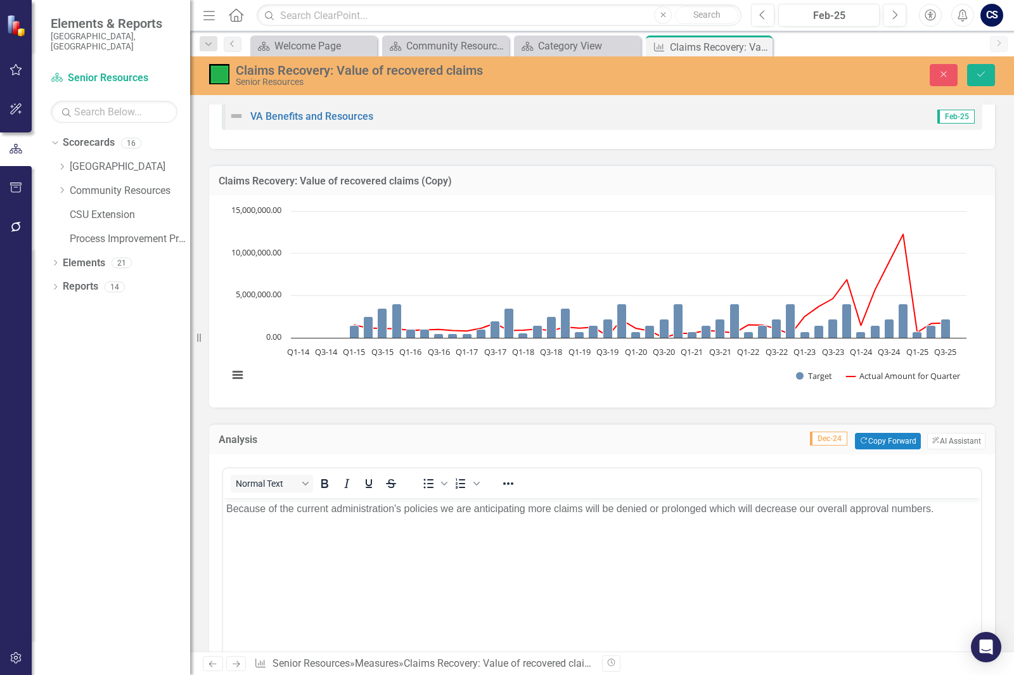
scroll to position [0, 0]
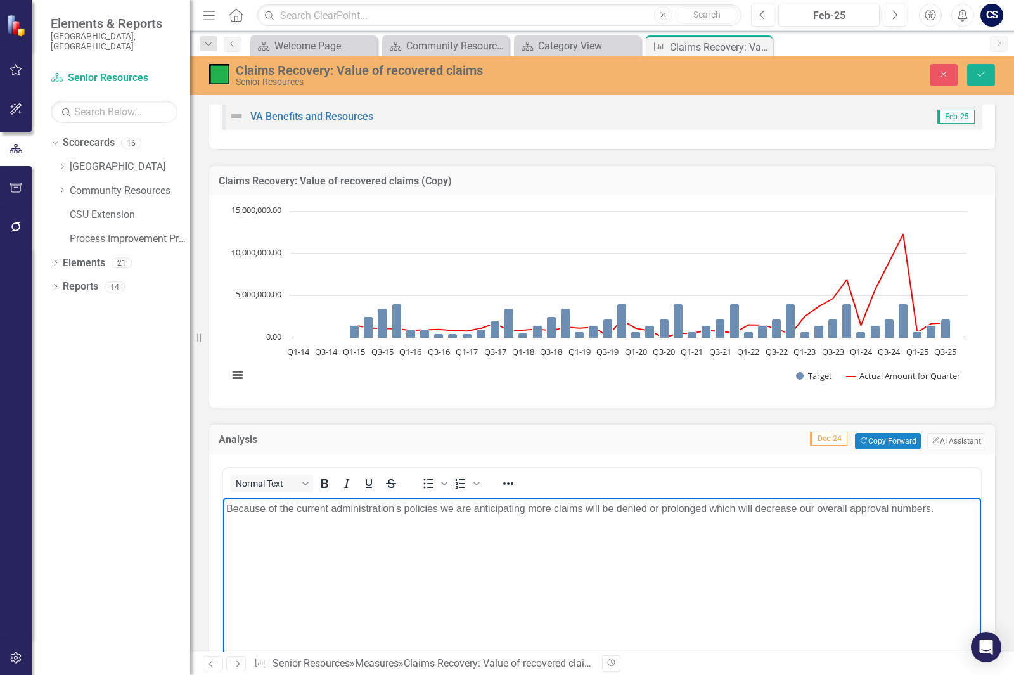
drag, startPoint x: 856, startPoint y: 503, endPoint x: 224, endPoint y: 520, distance: 632.2
click at [224, 520] on body "Because of the current administration's policies we are anticipating more claim…" at bounding box center [602, 593] width 758 height 190
click at [715, 527] on p "The VSO has been very busy, this quarter we signed an MOU with the VetCenter to…" at bounding box center [602, 516] width 752 height 30
click at [871, 515] on p "The VSO has been very busy, this quarter we signed an MOU with the VetCenter to…" at bounding box center [602, 516] width 752 height 30
click at [869, 529] on p "The VSO has been very busy, this quarter we signed an MOU with the VetCenter to…" at bounding box center [602, 516] width 752 height 30
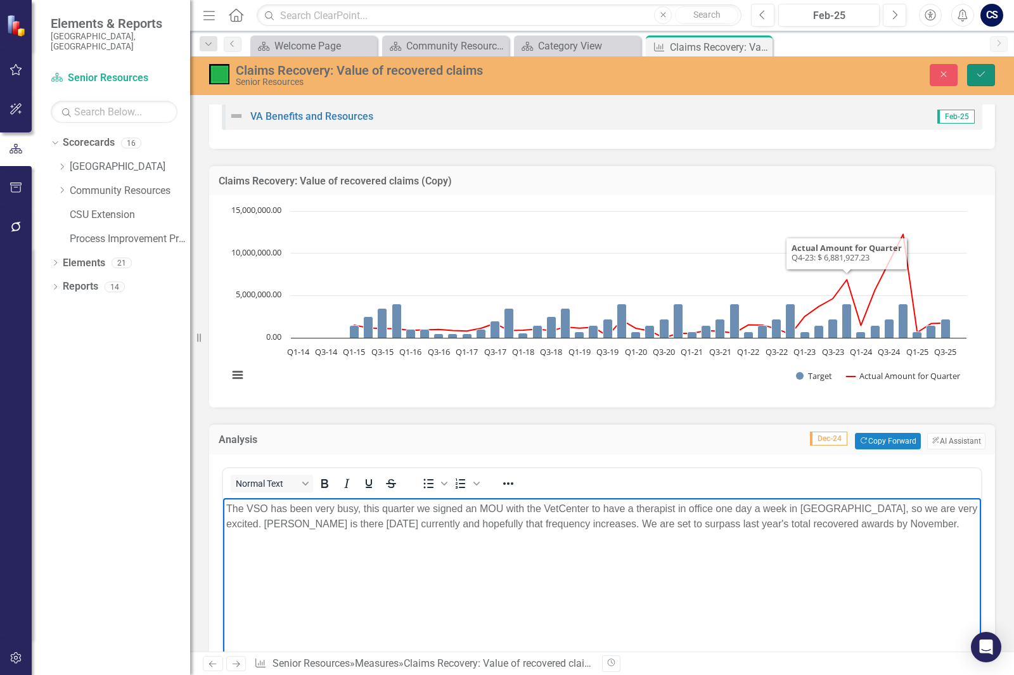
click at [985, 69] on button "Save" at bounding box center [981, 75] width 28 height 22
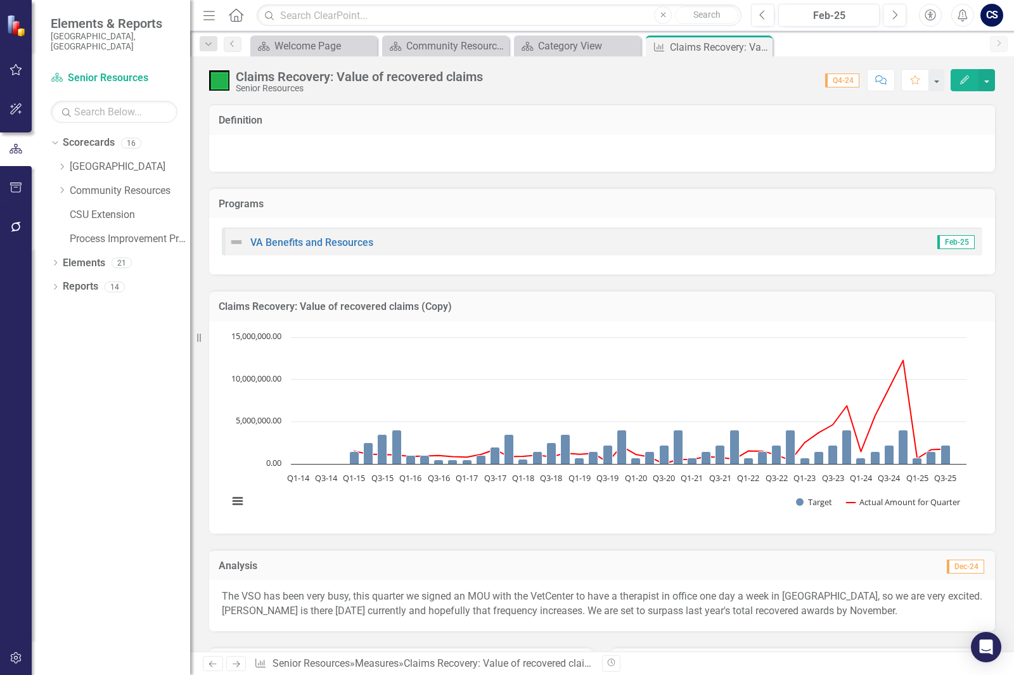
click at [669, 610] on p "The VSO has been very busy, this quarter we signed an MOU with the VetCenter to…" at bounding box center [602, 604] width 761 height 29
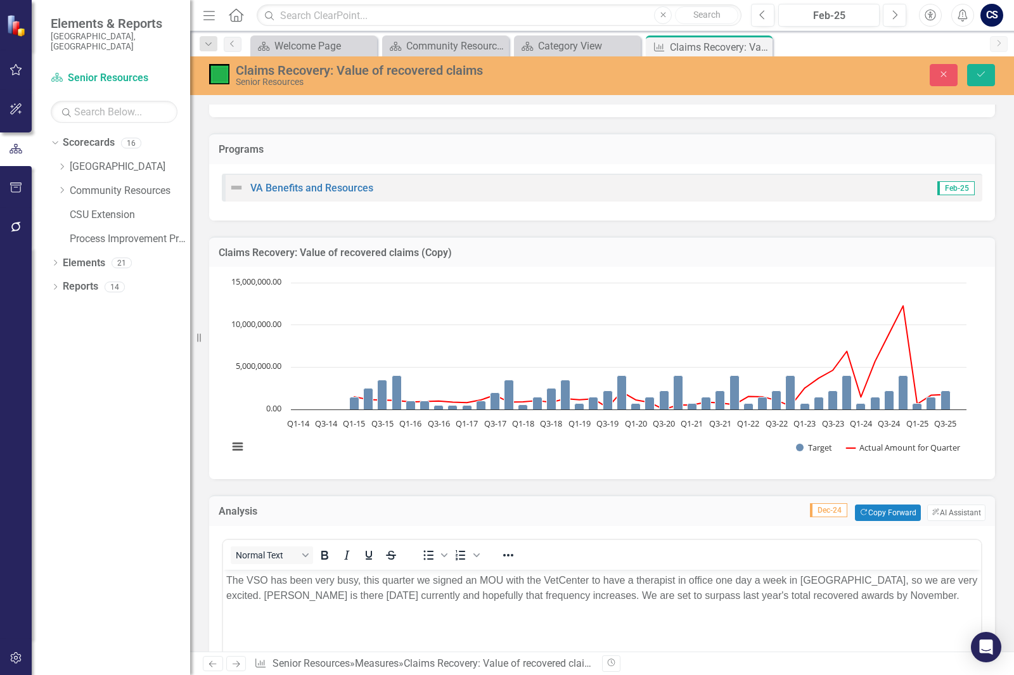
scroll to position [127, 0]
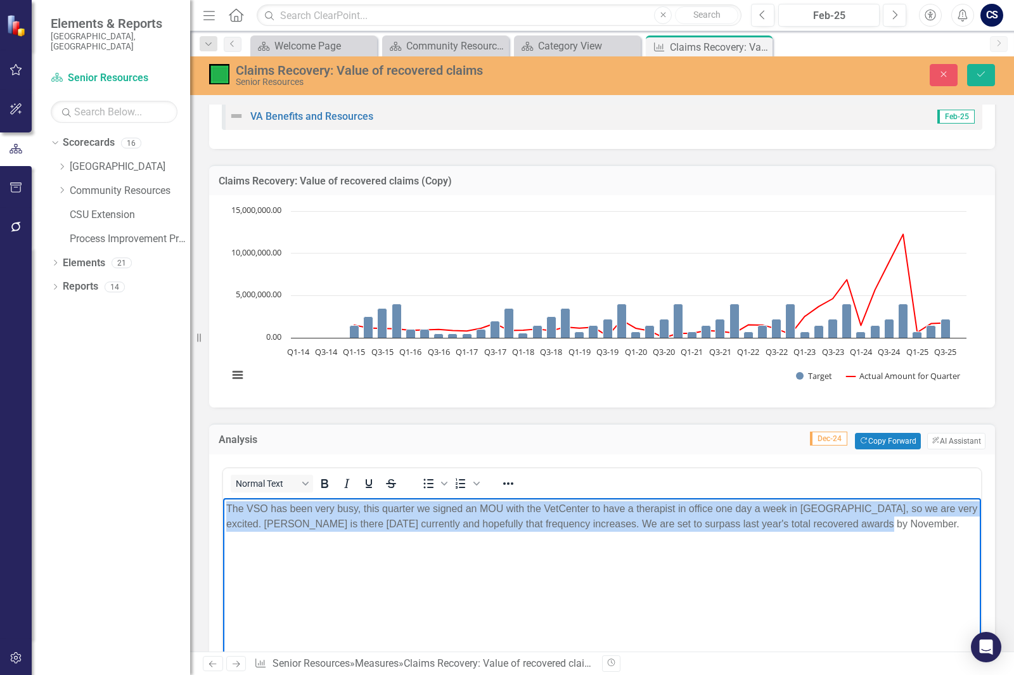
drag, startPoint x: 863, startPoint y: 527, endPoint x: 326, endPoint y: 1005, distance: 717.9
click at [223, 506] on html "The VSO has been very busy, this quarter we signed an MOU with the VetCenter to…" at bounding box center [602, 593] width 758 height 190
copy p "The VSO has been very busy, this quarter we signed an MOU with the VetCenter to…"
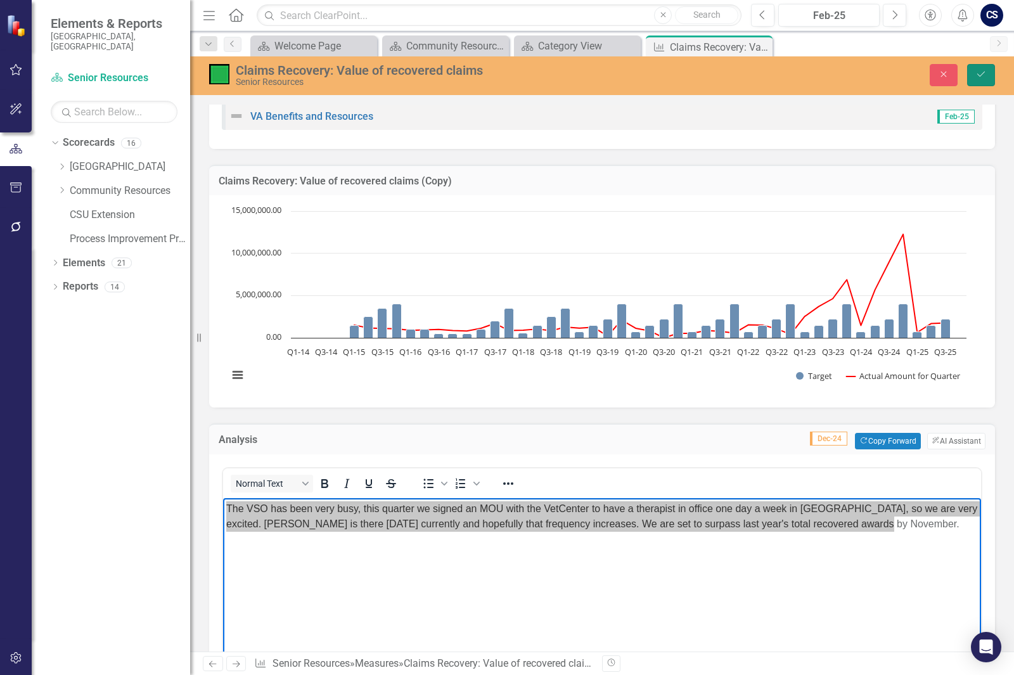
click at [987, 69] on button "Save" at bounding box center [981, 75] width 28 height 22
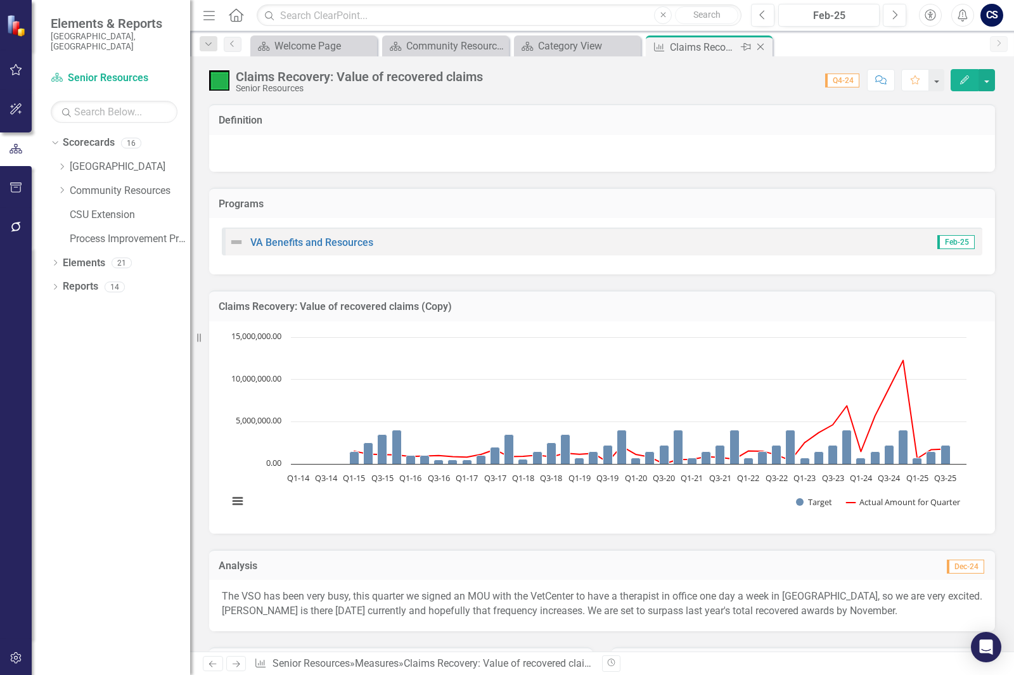
click at [763, 48] on icon "Close" at bounding box center [760, 47] width 13 height 10
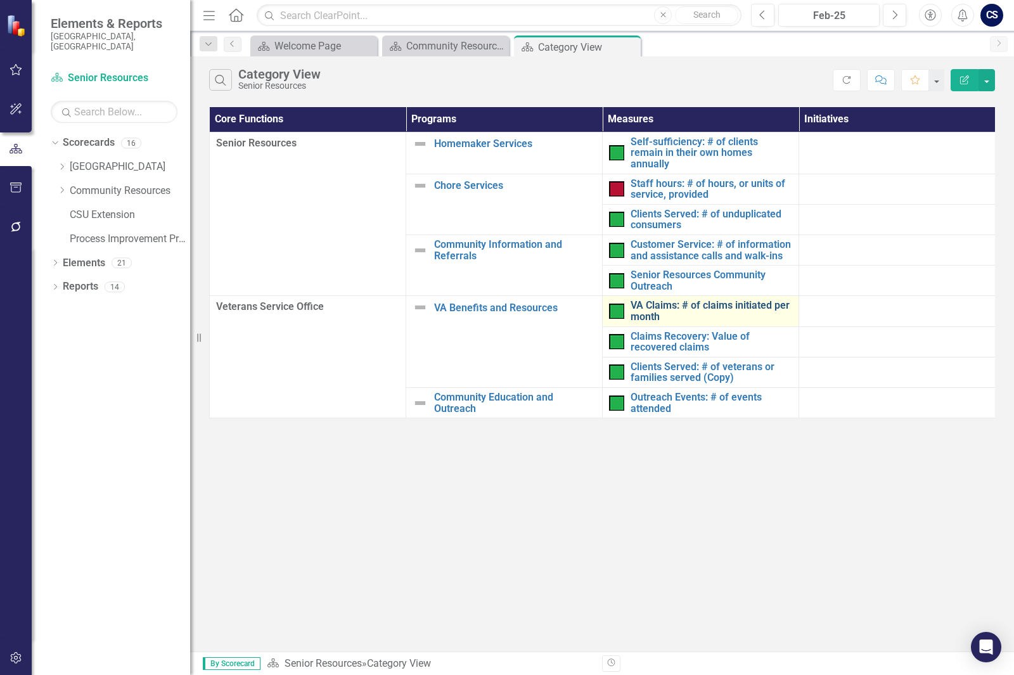
click at [677, 300] on link "VA Claims: # of claims initiated per month" at bounding box center [712, 311] width 162 height 22
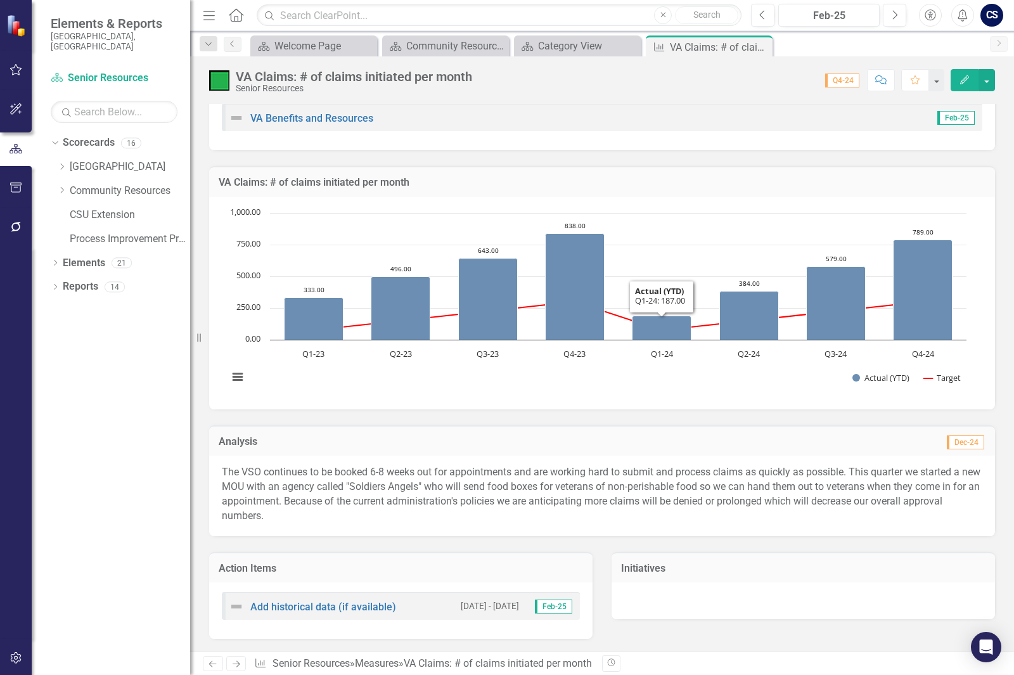
scroll to position [127, 0]
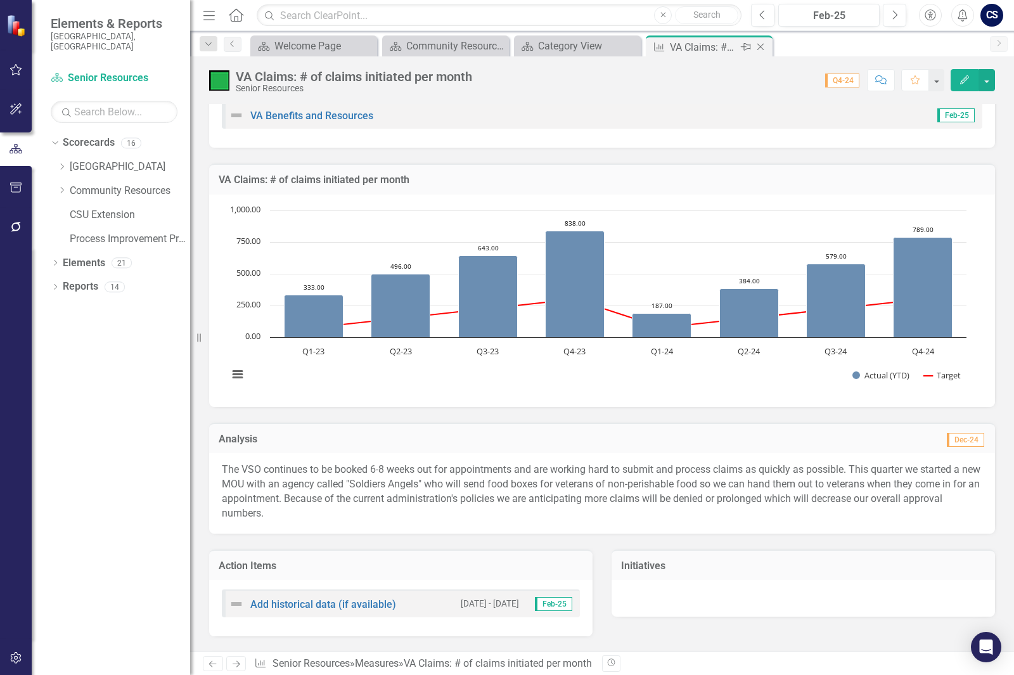
click at [761, 49] on icon "Close" at bounding box center [760, 47] width 13 height 10
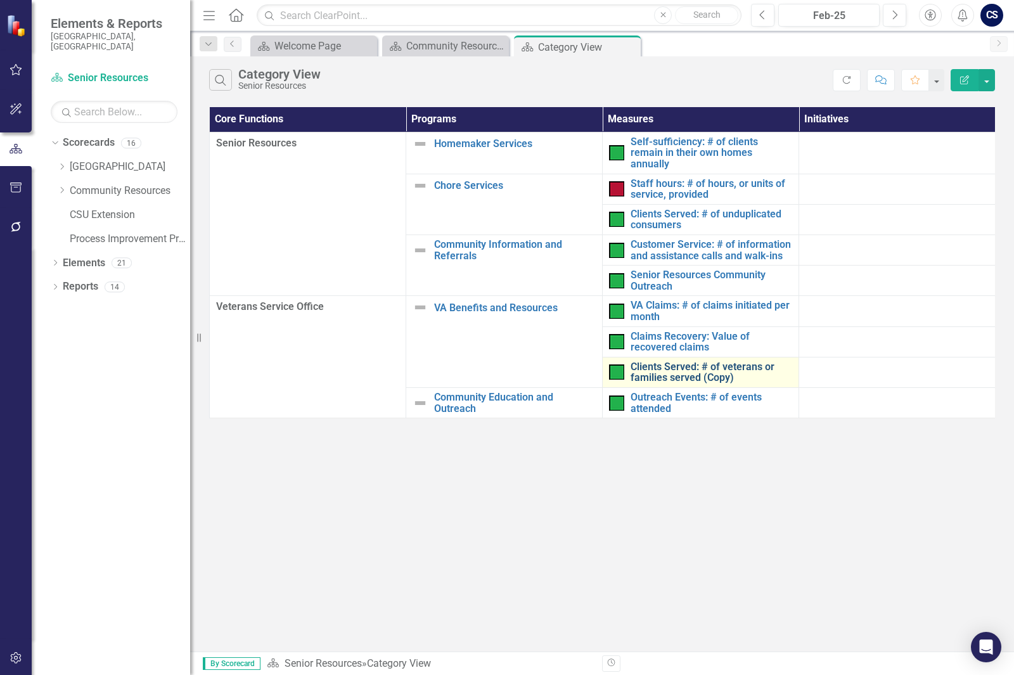
click at [661, 361] on link "Clients Served: # of veterans or families served (Copy)" at bounding box center [712, 372] width 162 height 22
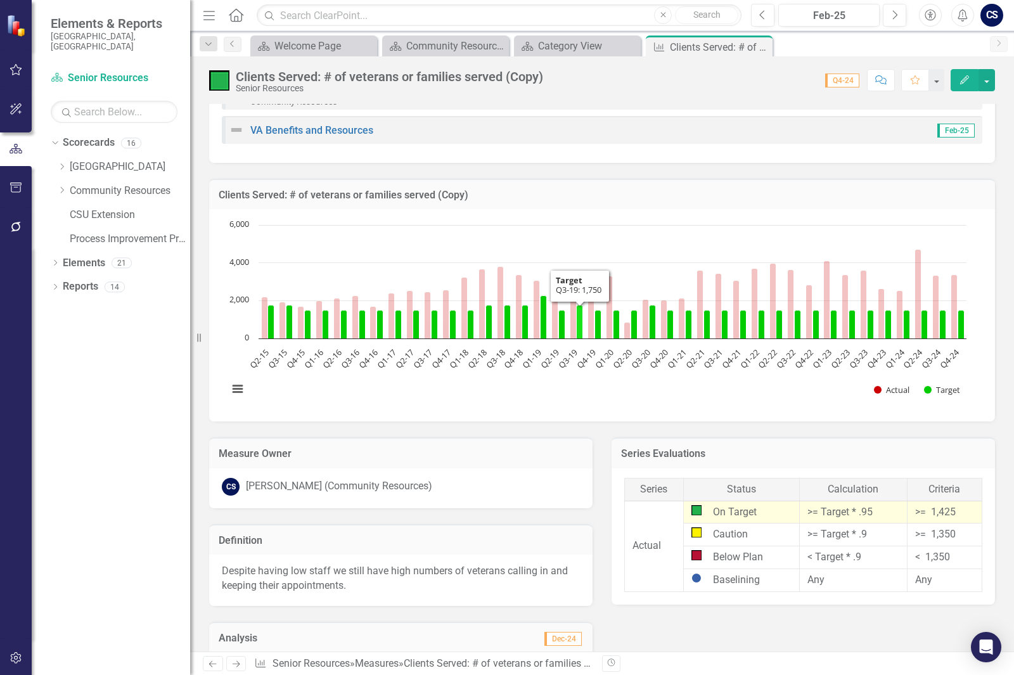
scroll to position [190, 0]
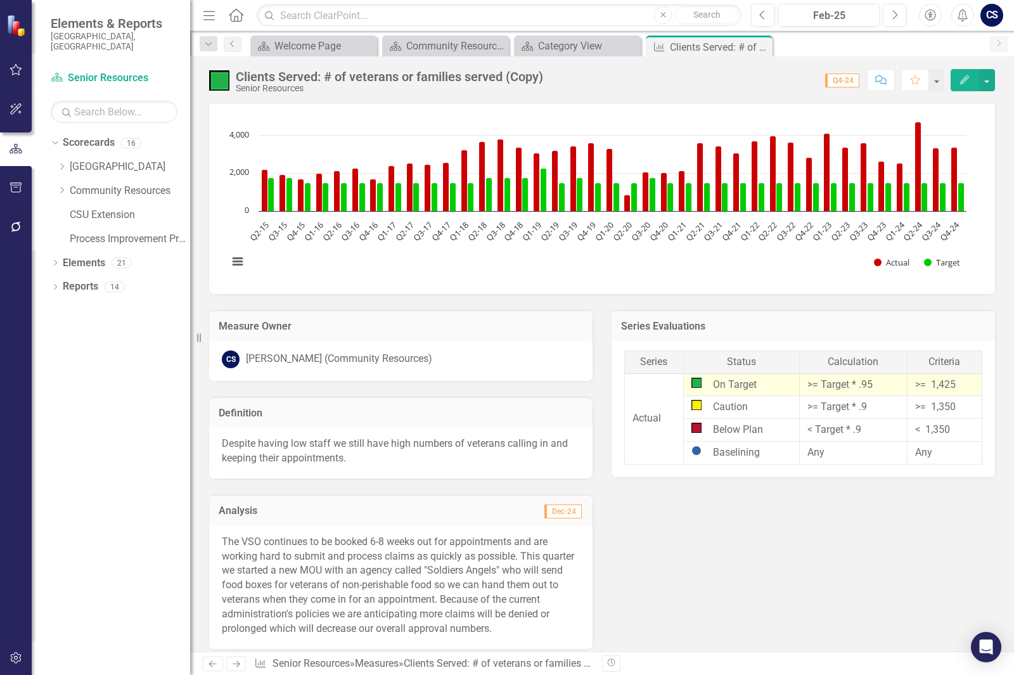
click at [433, 571] on p "The VSO continues to be booked 6-8 weeks out for appointments and are working h…" at bounding box center [401, 585] width 358 height 101
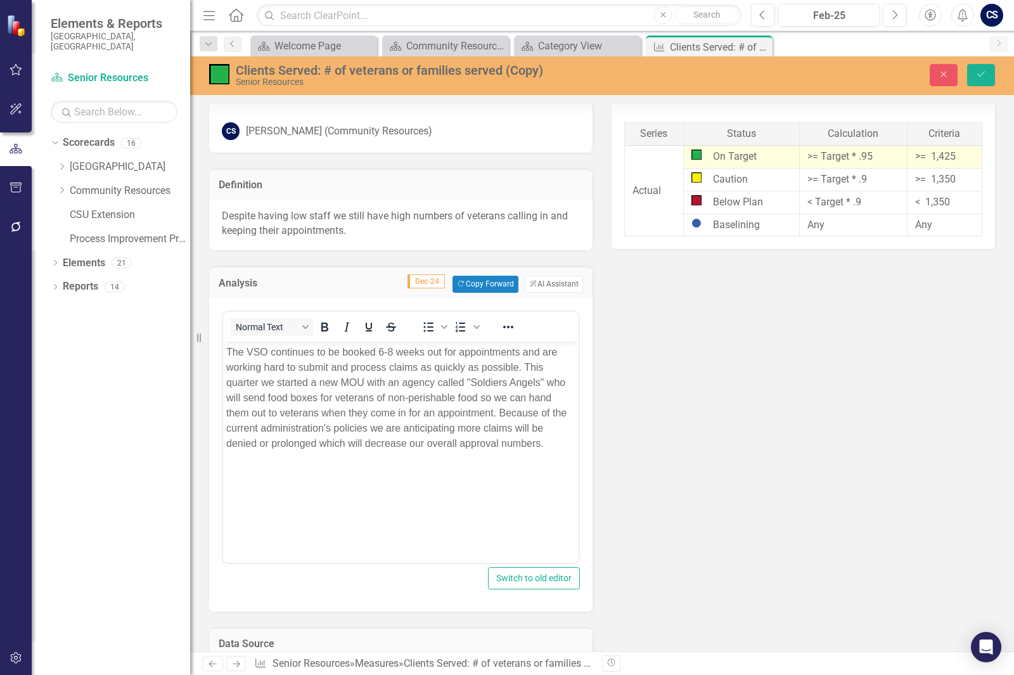
scroll to position [444, 0]
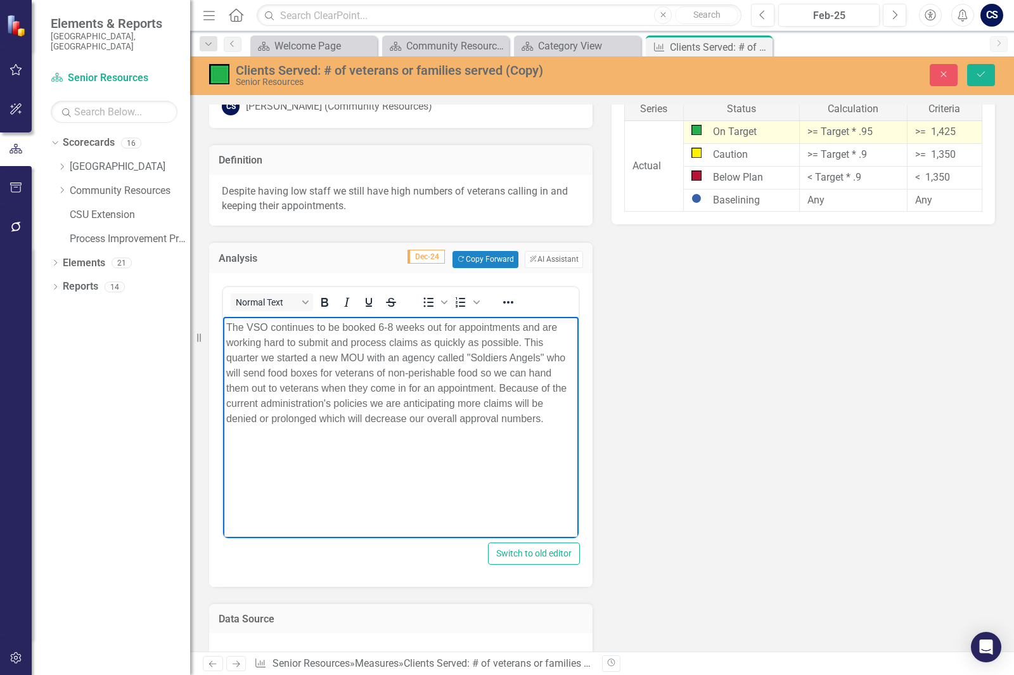
drag, startPoint x: 558, startPoint y: 425, endPoint x: 169, endPoint y: 324, distance: 402.2
click at [223, 324] on html "The VSO continues to be booked 6-8 weeks out for appointments and are working h…" at bounding box center [401, 411] width 356 height 190
paste body "Rich Text Area. Press ALT-0 for help."
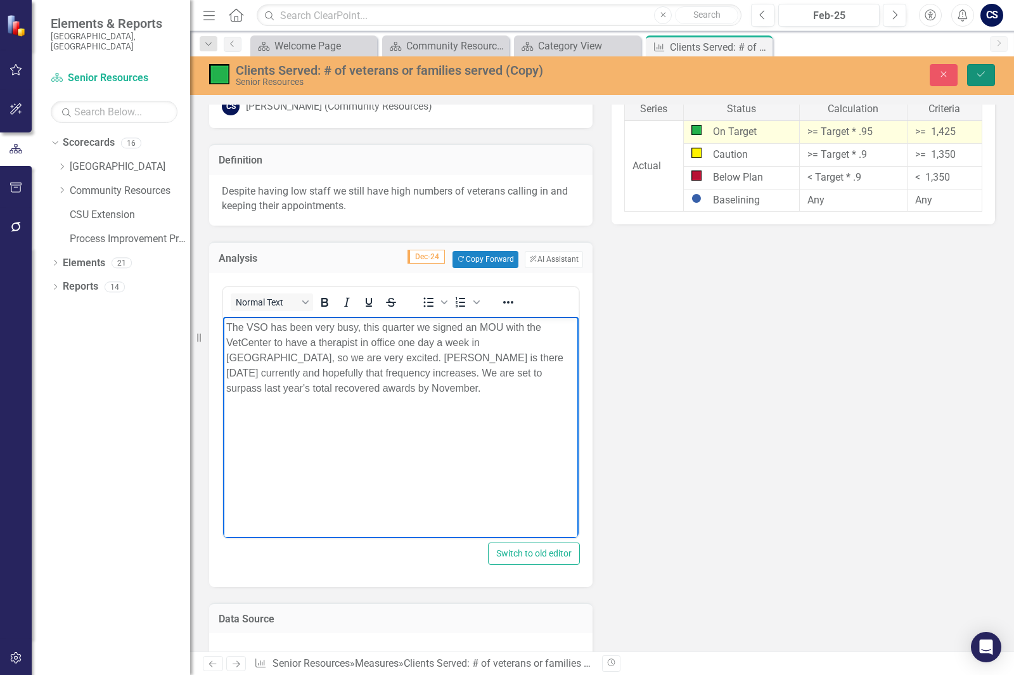
click at [976, 72] on icon "Save" at bounding box center [981, 74] width 11 height 9
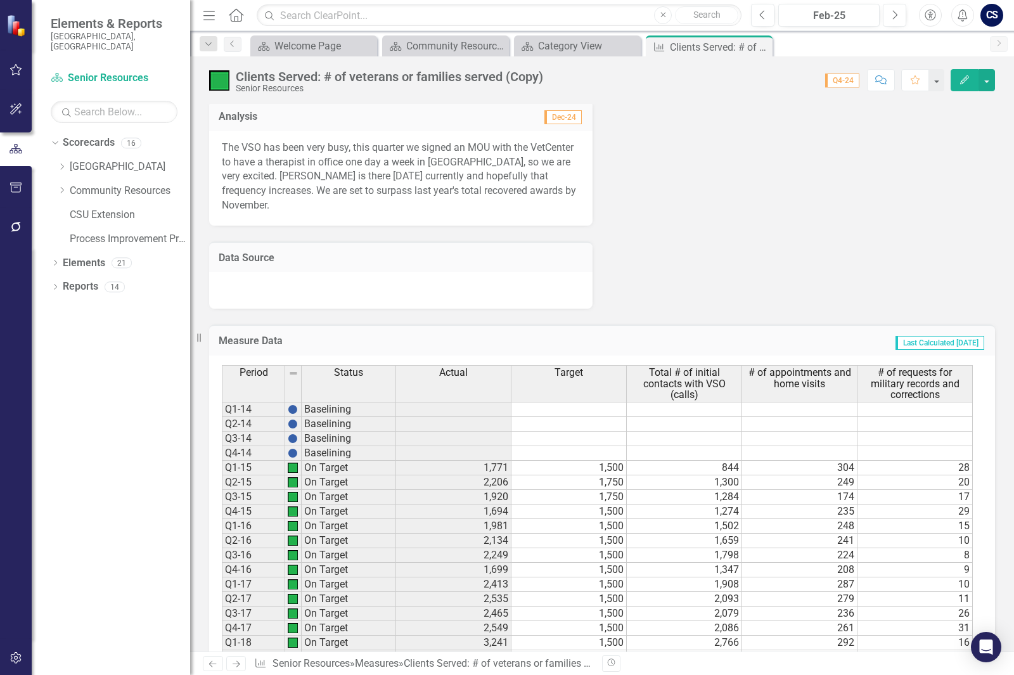
scroll to position [634, 0]
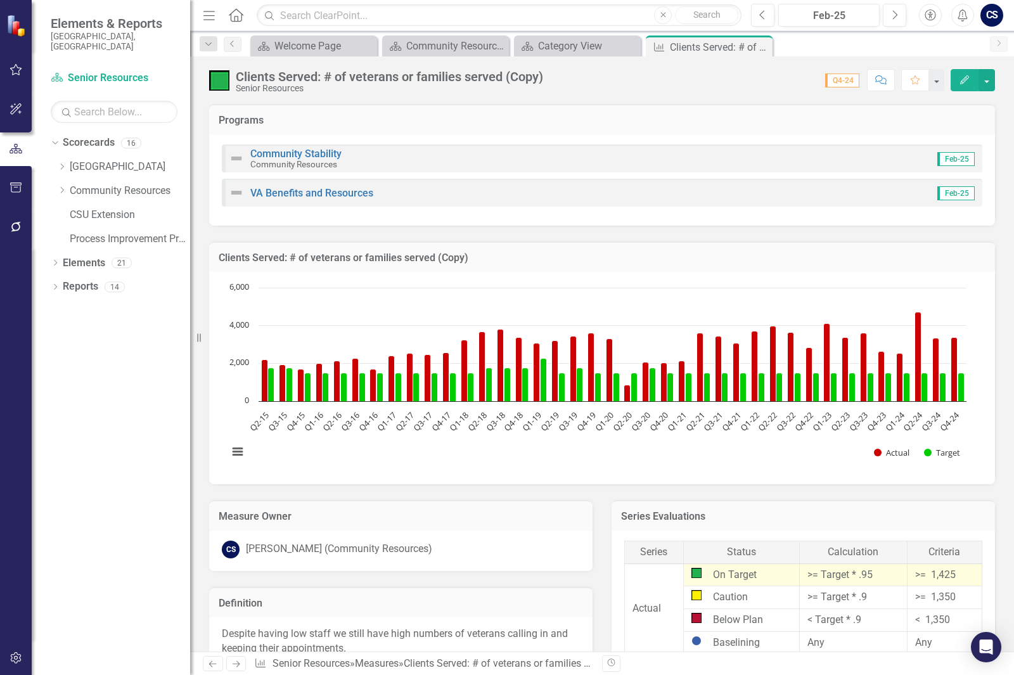
scroll to position [634, 0]
